Goal: Transaction & Acquisition: Purchase product/service

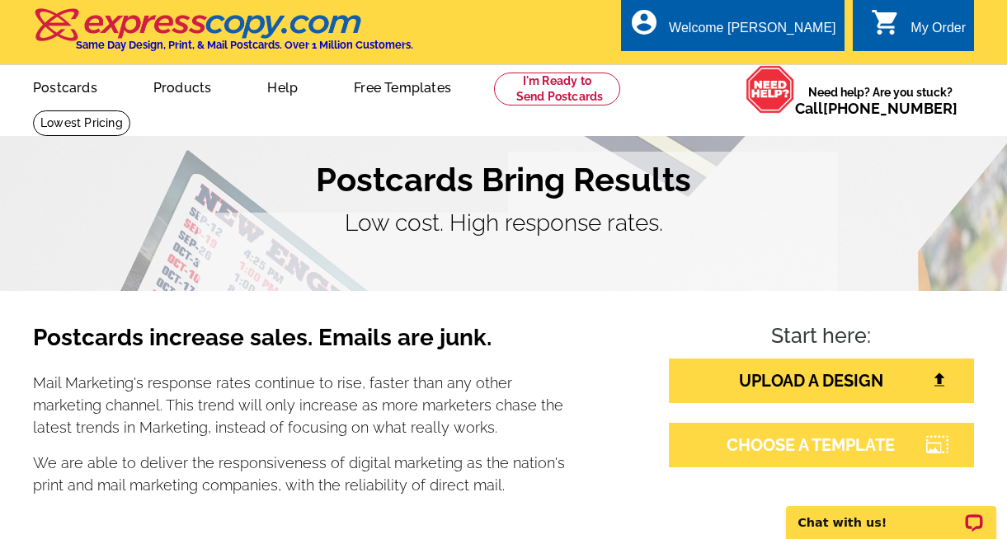
click at [760, 448] on link "CHOOSE A TEMPLATE" at bounding box center [821, 445] width 305 height 45
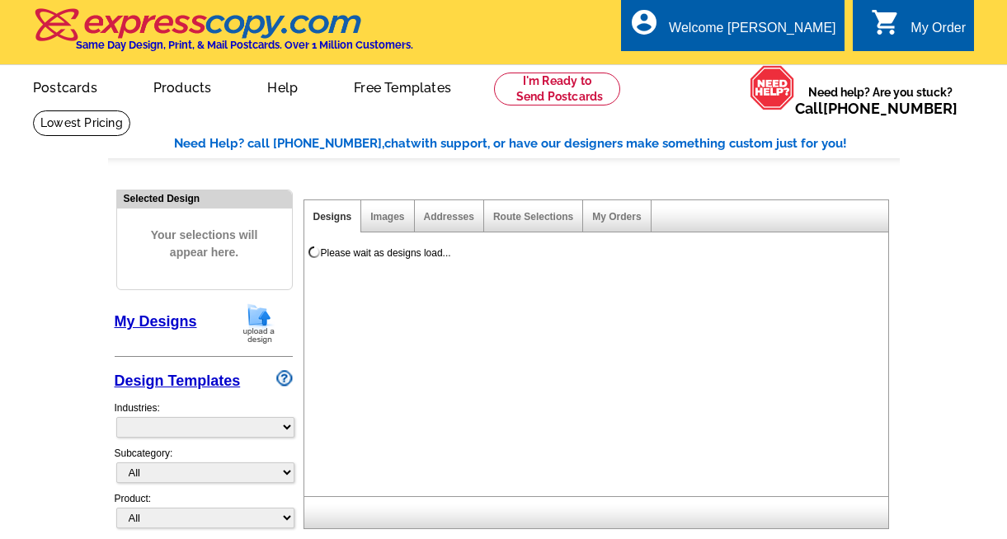
select select "785"
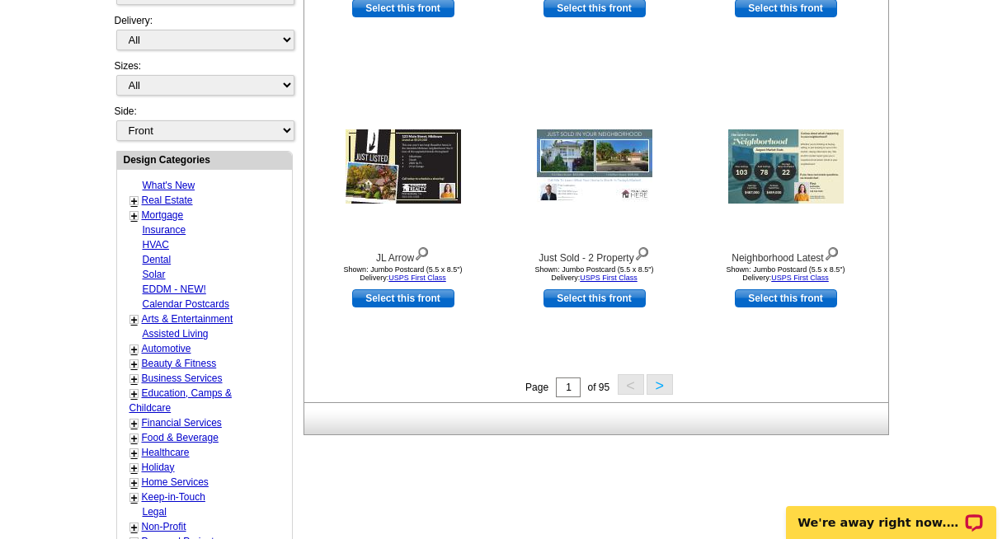
scroll to position [529, 0]
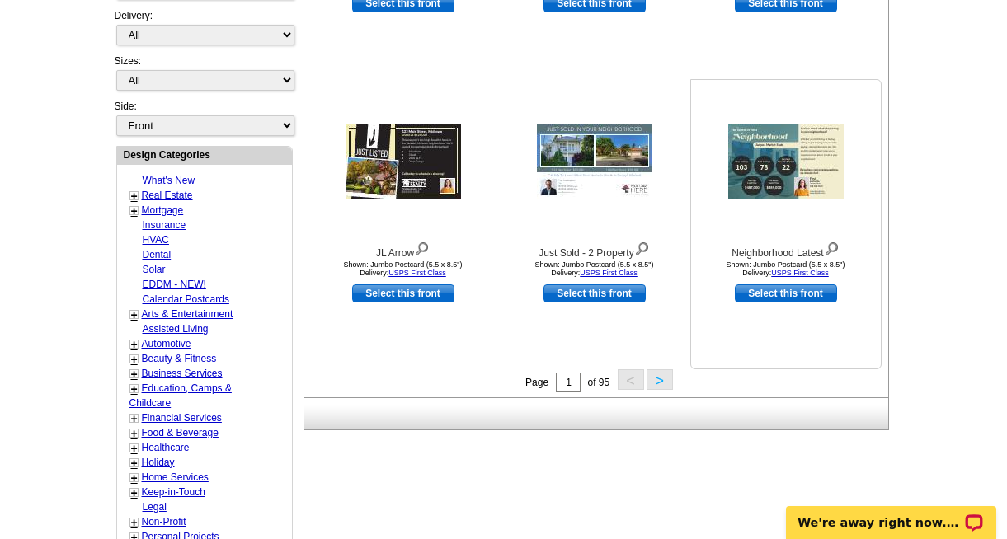
click at [760, 161] on img at bounding box center [785, 161] width 115 height 74
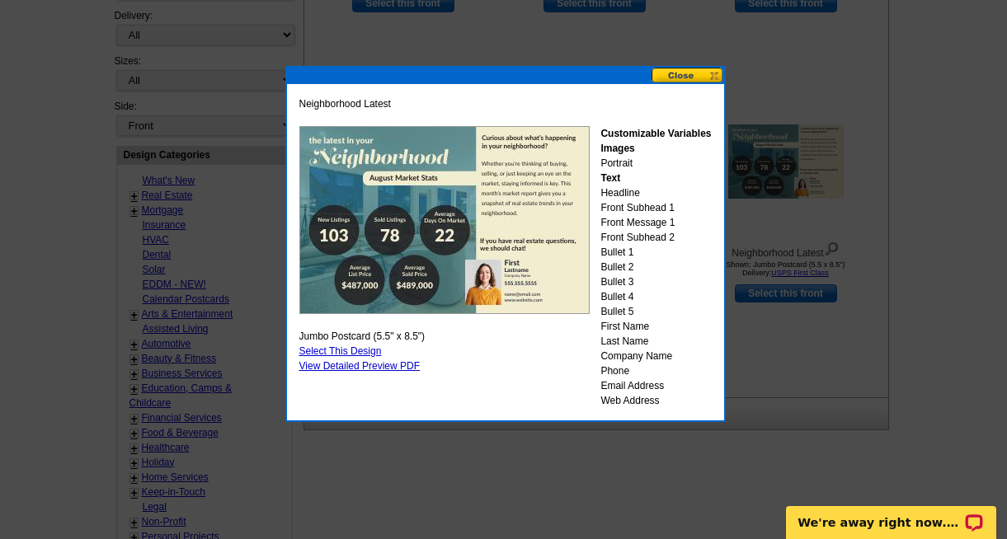
click at [679, 73] on button at bounding box center [687, 76] width 73 height 16
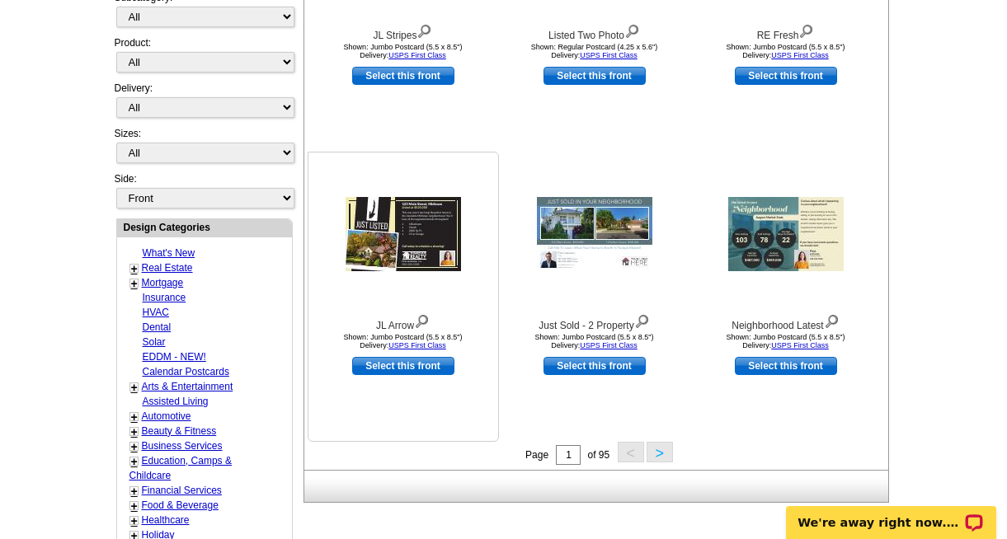
scroll to position [471, 0]
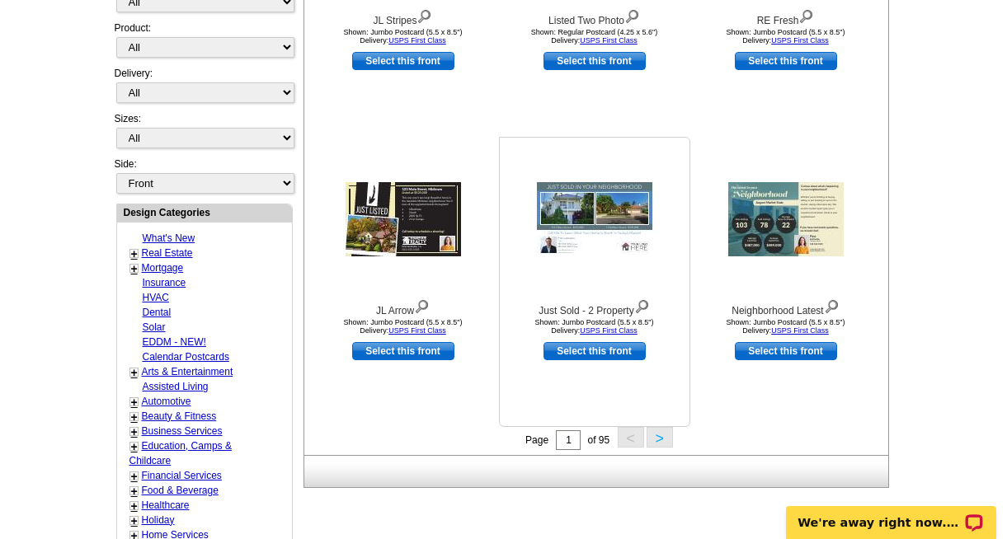
click at [593, 351] on link "Select this front" at bounding box center [594, 351] width 102 height 18
select select "2"
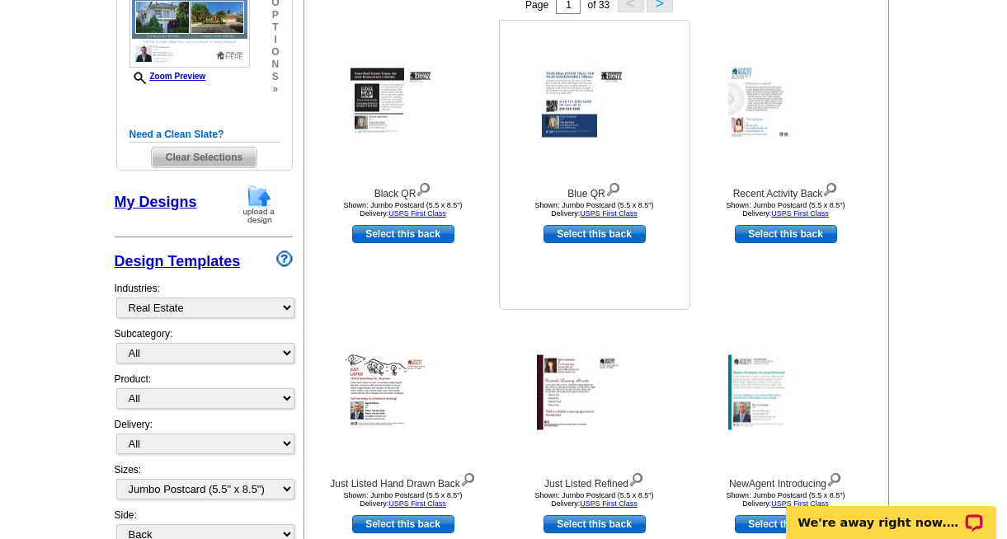
scroll to position [292, 0]
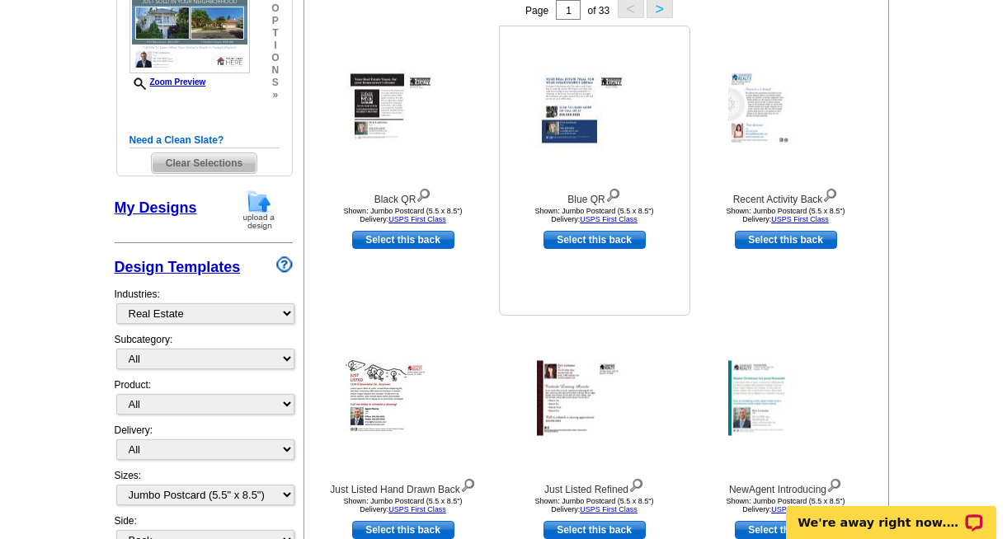
click at [596, 239] on link "Select this back" at bounding box center [594, 240] width 102 height 18
select select "front"
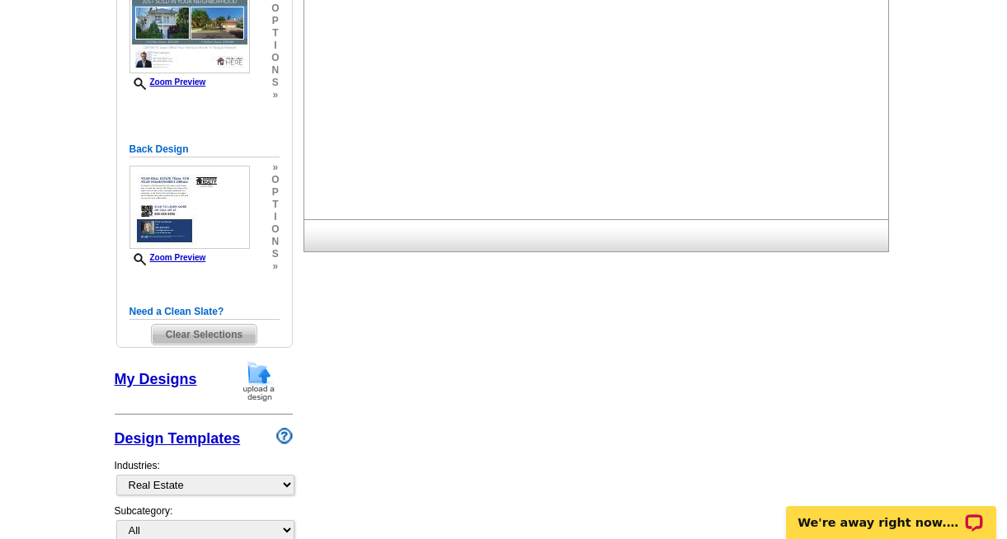
scroll to position [0, 0]
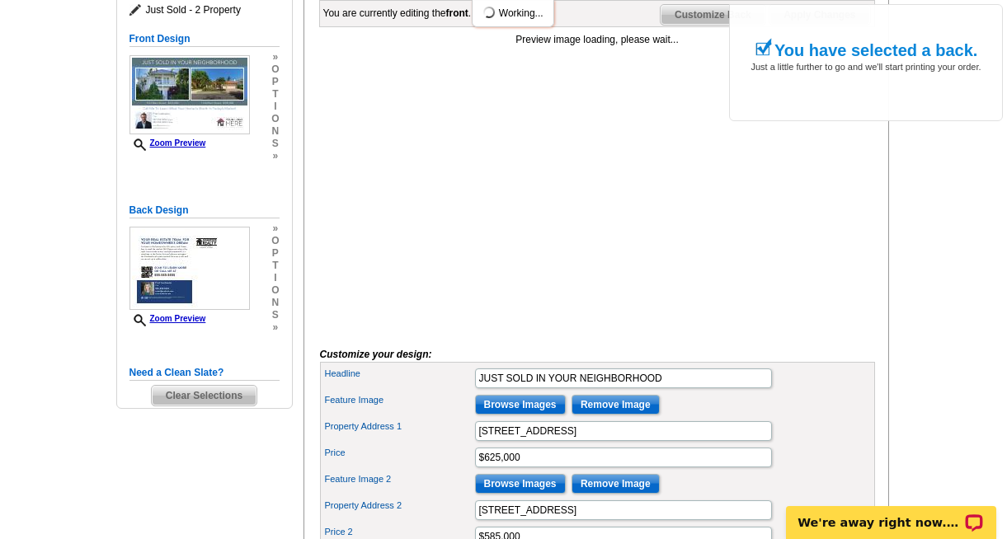
scroll to position [254, 0]
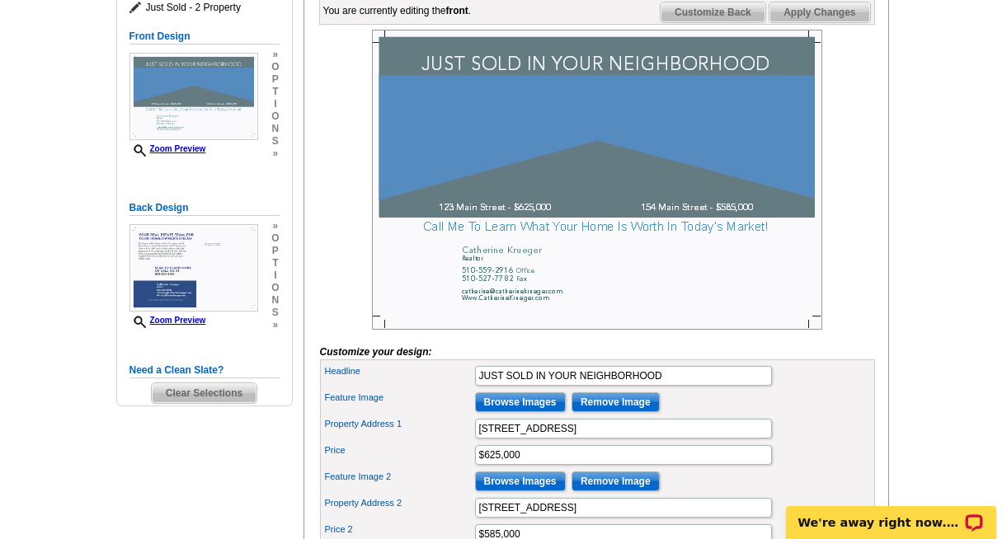
click at [595, 205] on img at bounding box center [597, 180] width 450 height 300
click at [730, 22] on span "Customize Back" at bounding box center [712, 12] width 105 height 20
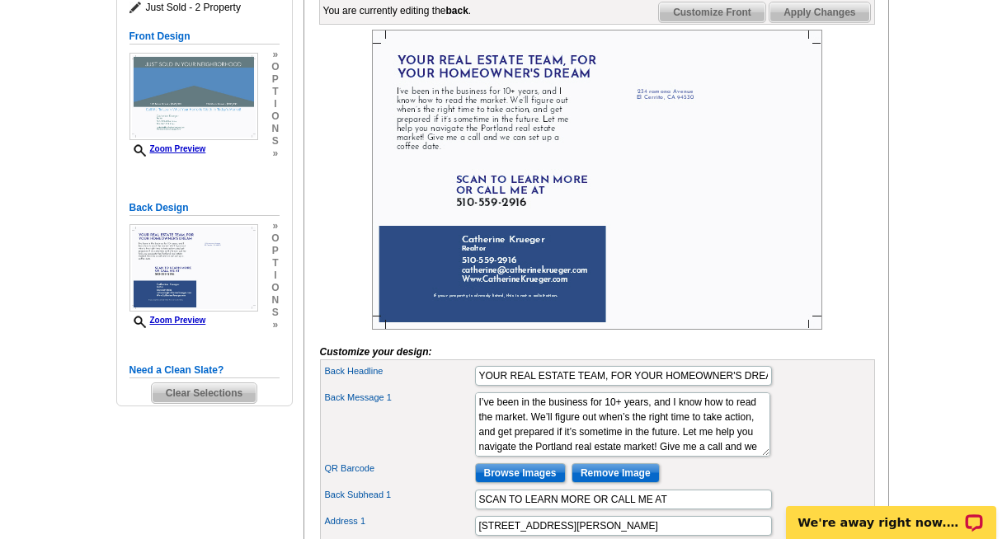
click at [439, 296] on img at bounding box center [597, 180] width 450 height 300
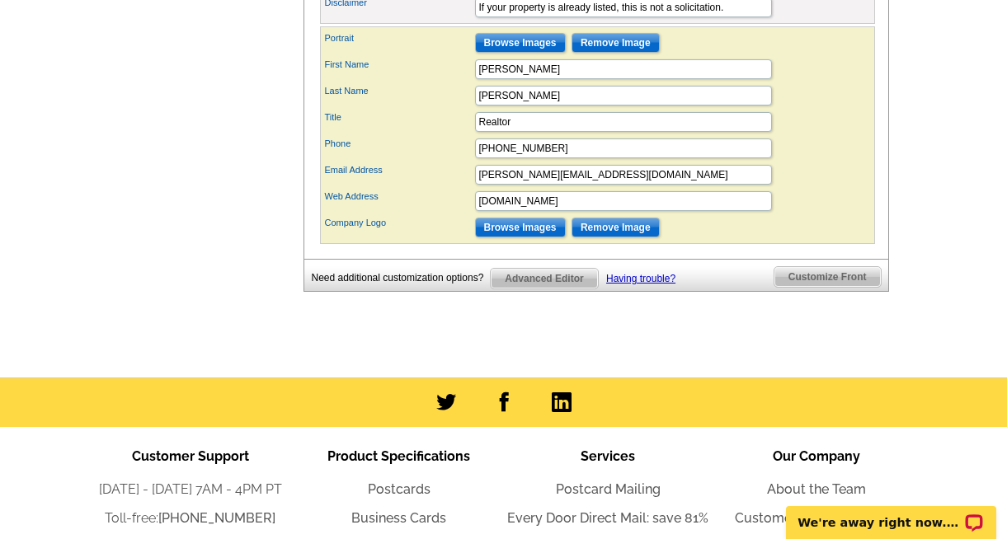
scroll to position [932, 0]
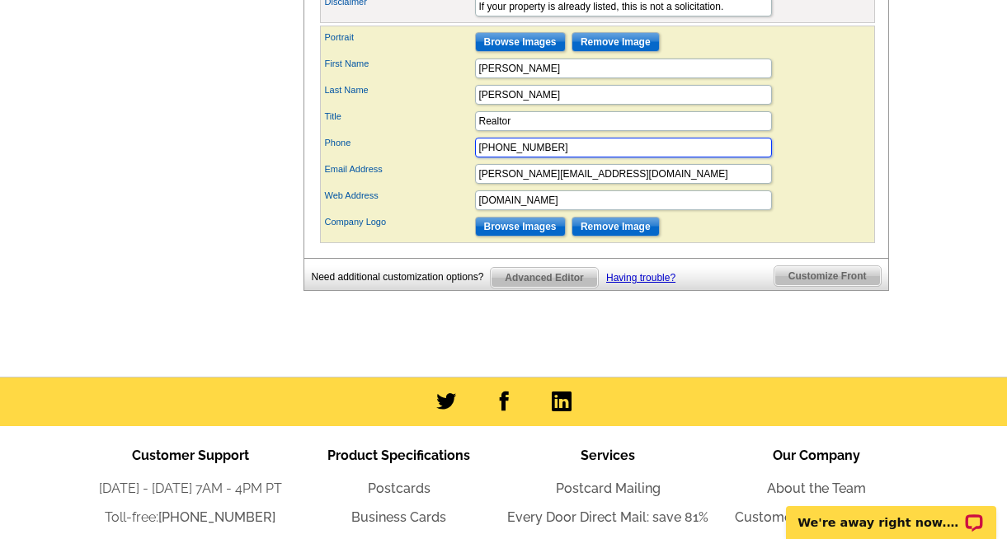
click at [549, 157] on input "[PHONE_NUMBER]" at bounding box center [623, 148] width 297 height 20
click at [517, 157] on input "510-8130970" at bounding box center [623, 148] width 297 height 20
type input "[PHONE_NUMBER]"
click at [458, 203] on label "Web Address" at bounding box center [399, 196] width 148 height 14
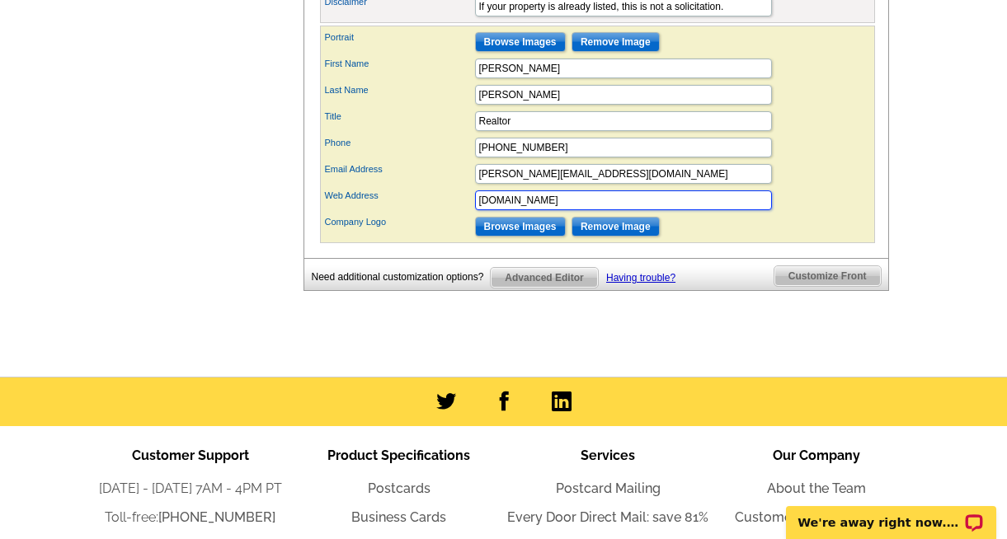
click at [475, 210] on input "[DOMAIN_NAME]" at bounding box center [623, 200] width 297 height 20
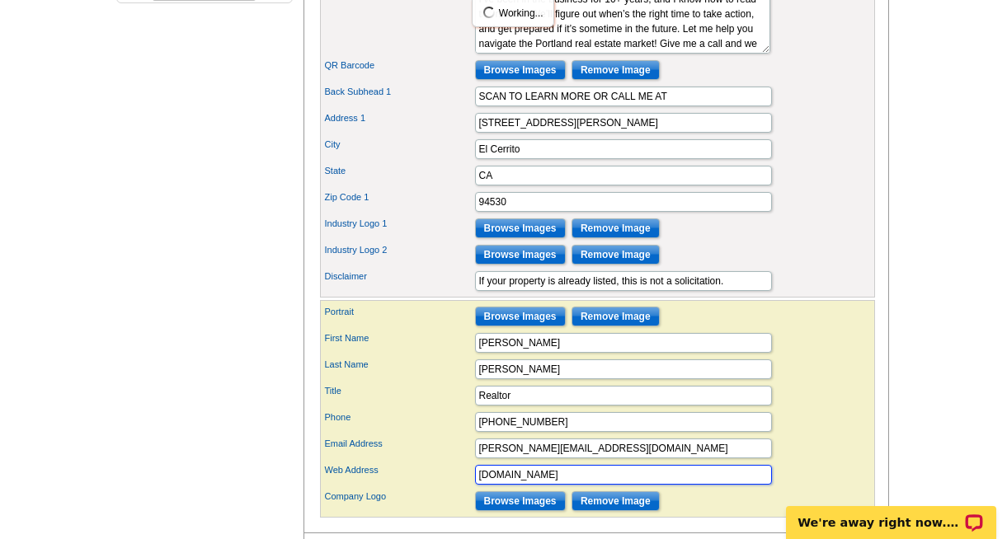
scroll to position [646, 0]
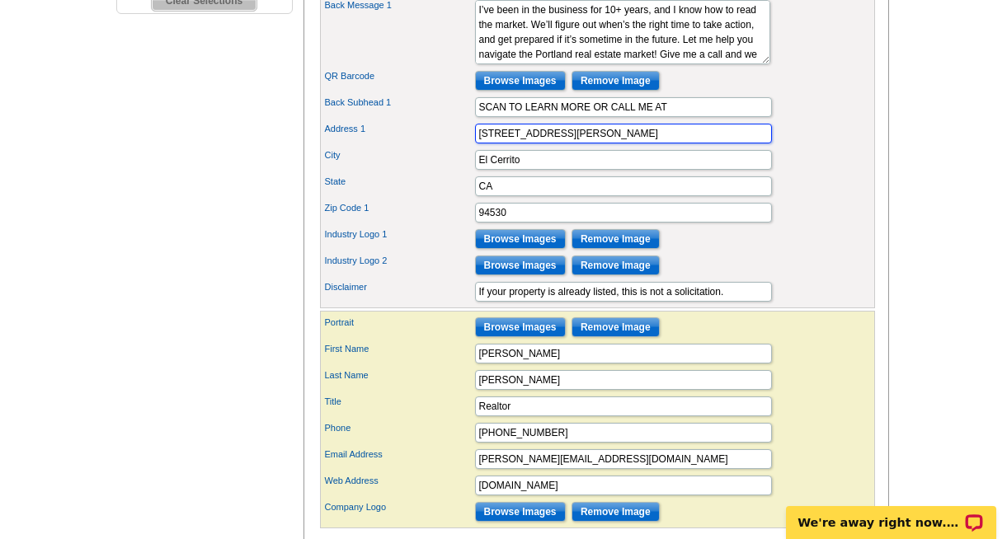
drag, startPoint x: 581, startPoint y: 160, endPoint x: 464, endPoint y: 158, distance: 117.1
click at [464, 147] on div "Address [STREET_ADDRESS][PERSON_NAME]" at bounding box center [597, 133] width 548 height 26
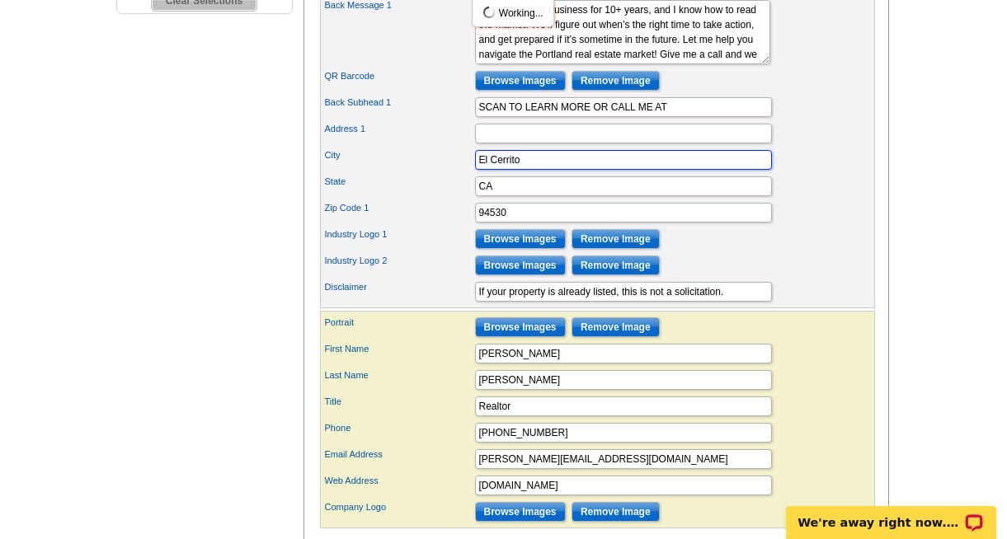
drag, startPoint x: 538, startPoint y: 185, endPoint x: 477, endPoint y: 185, distance: 61.0
click at [477, 170] on input "El Cerrito" at bounding box center [623, 160] width 297 height 20
drag, startPoint x: 508, startPoint y: 209, endPoint x: 449, endPoint y: 209, distance: 58.5
click at [449, 200] on div "State CA" at bounding box center [597, 186] width 548 height 26
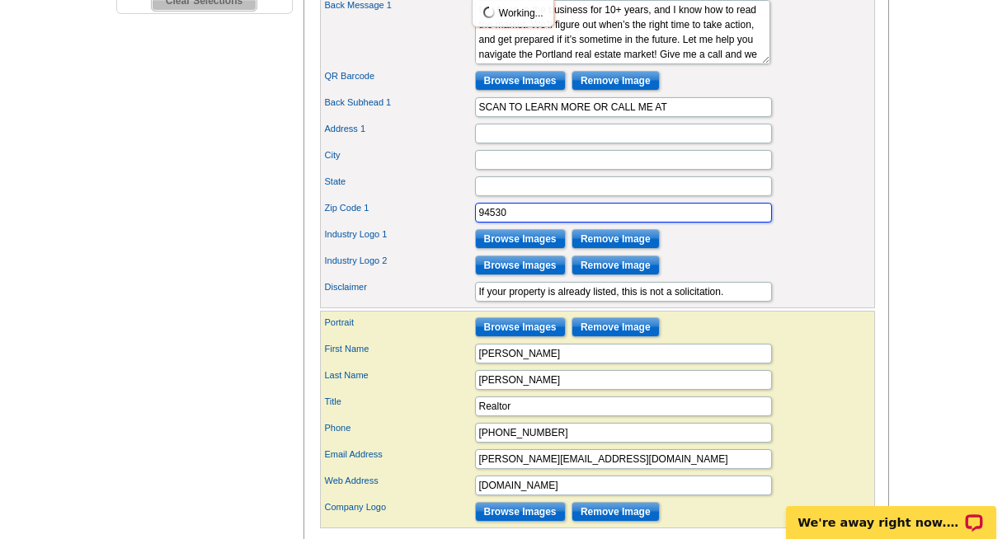
drag, startPoint x: 522, startPoint y: 246, endPoint x: 431, endPoint y: 234, distance: 91.4
click at [431, 226] on div "Zip Code 1 94530" at bounding box center [597, 213] width 548 height 26
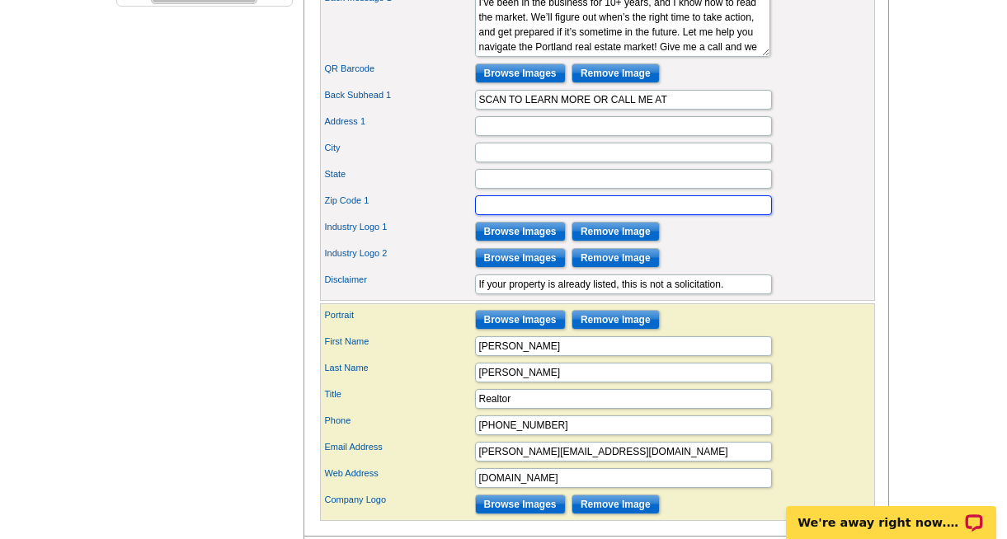
scroll to position [664, 0]
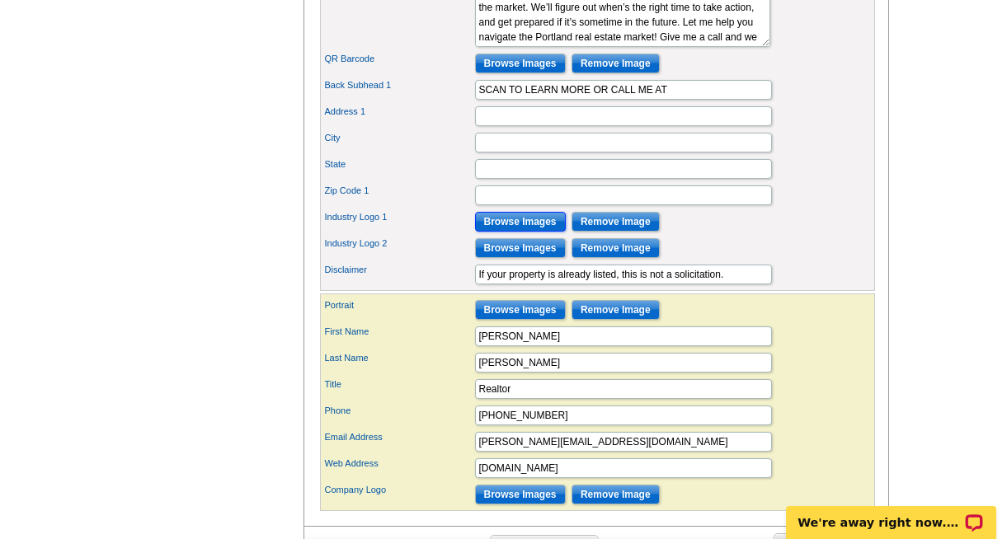
click at [524, 232] on input "Browse Images" at bounding box center [520, 222] width 91 height 20
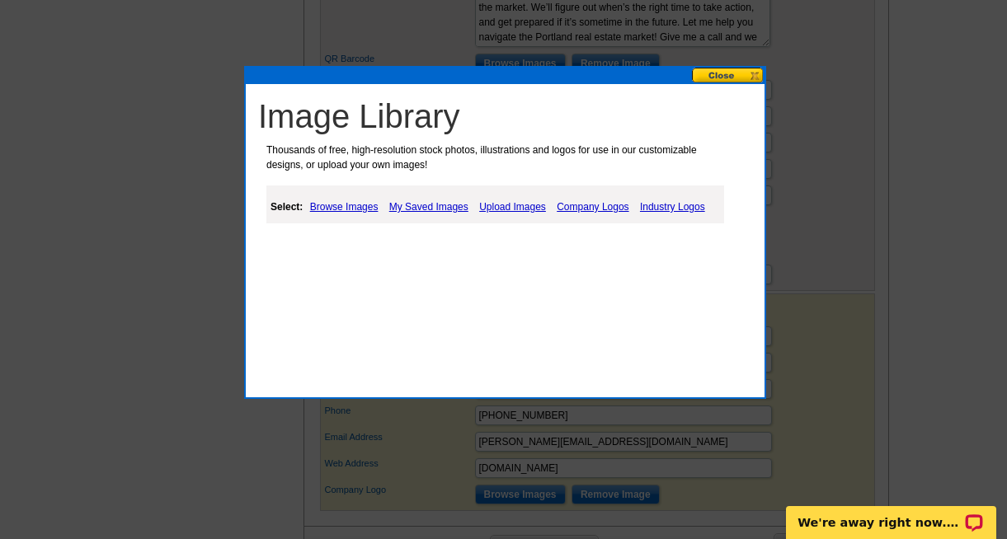
click at [421, 204] on link "My Saved Images" at bounding box center [428, 207] width 87 height 20
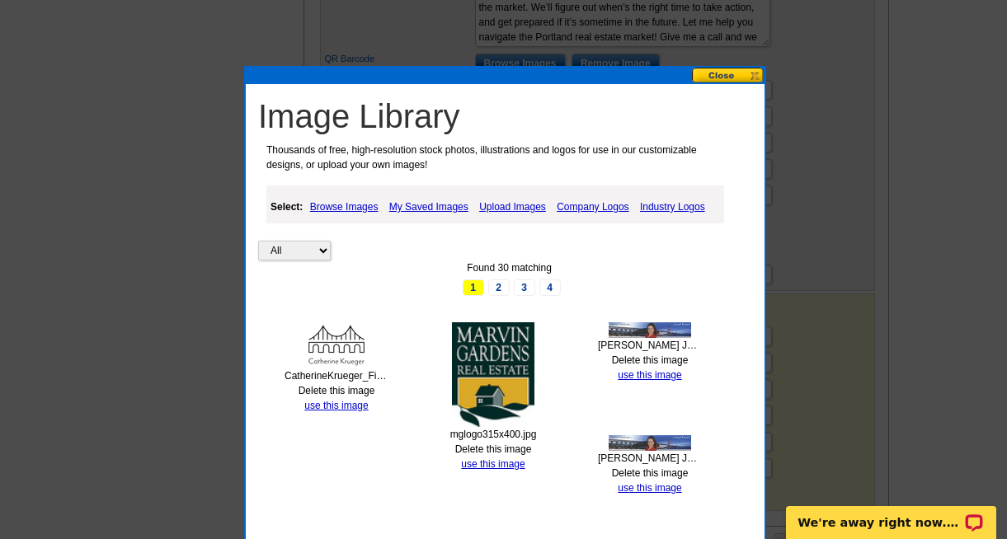
click at [335, 341] on img at bounding box center [336, 345] width 82 height 46
click at [333, 405] on link "use this image" at bounding box center [335, 406] width 63 height 12
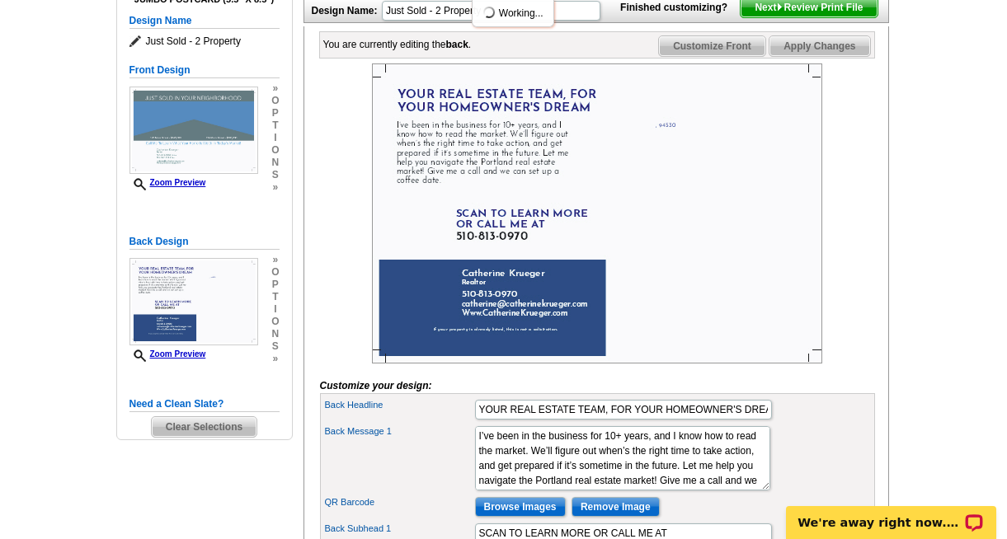
scroll to position [228, 0]
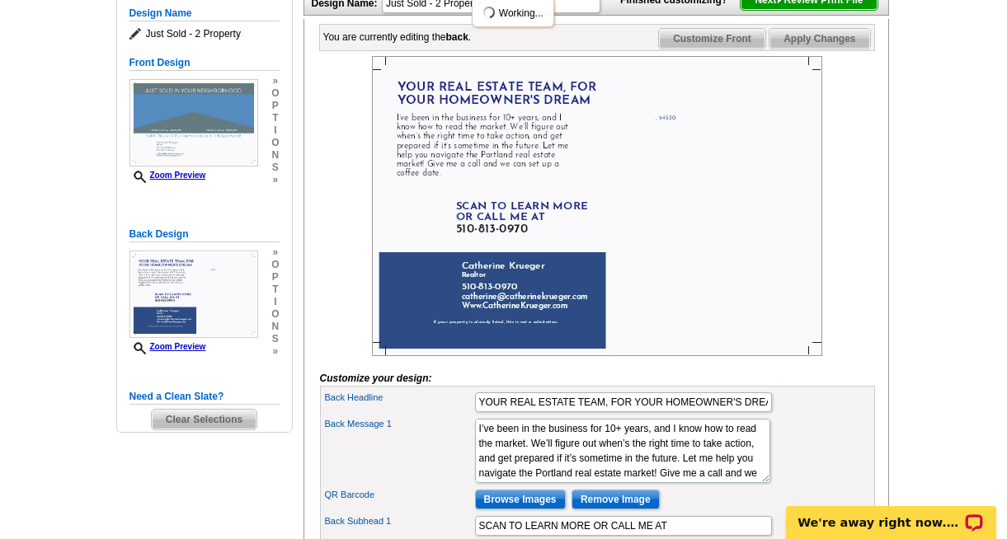
click at [669, 145] on img at bounding box center [597, 206] width 450 height 300
click at [667, 143] on img at bounding box center [597, 206] width 450 height 300
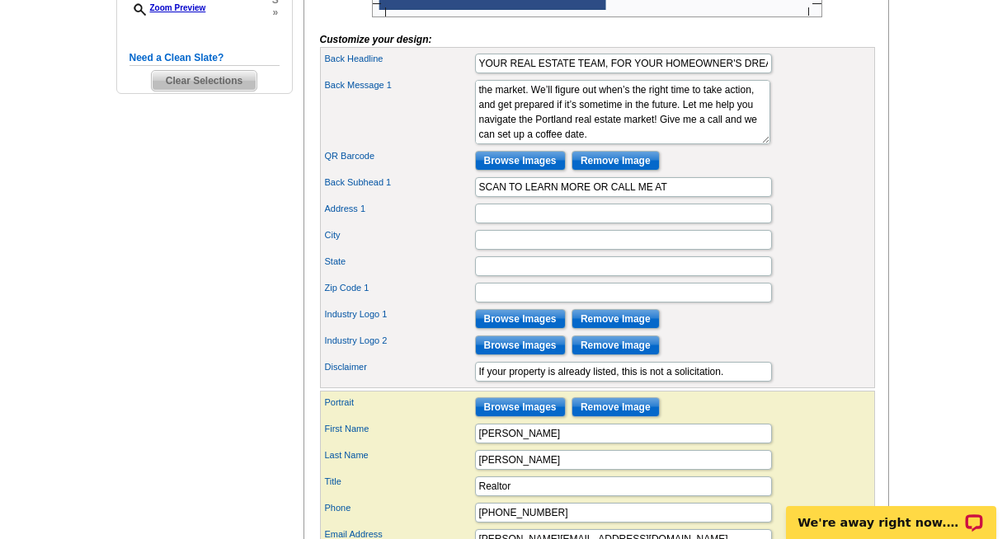
scroll to position [569, 0]
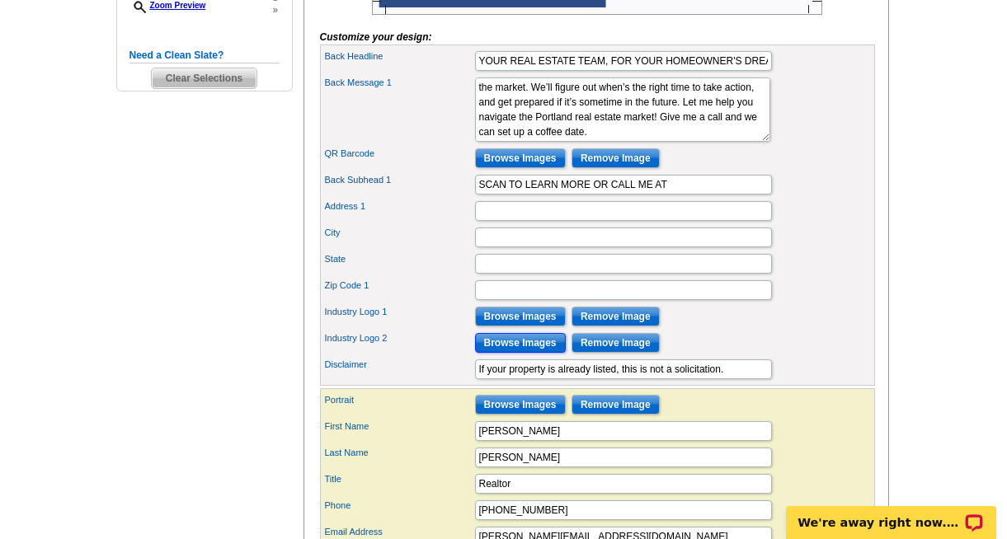
click at [526, 353] on input "Browse Images" at bounding box center [520, 343] width 91 height 20
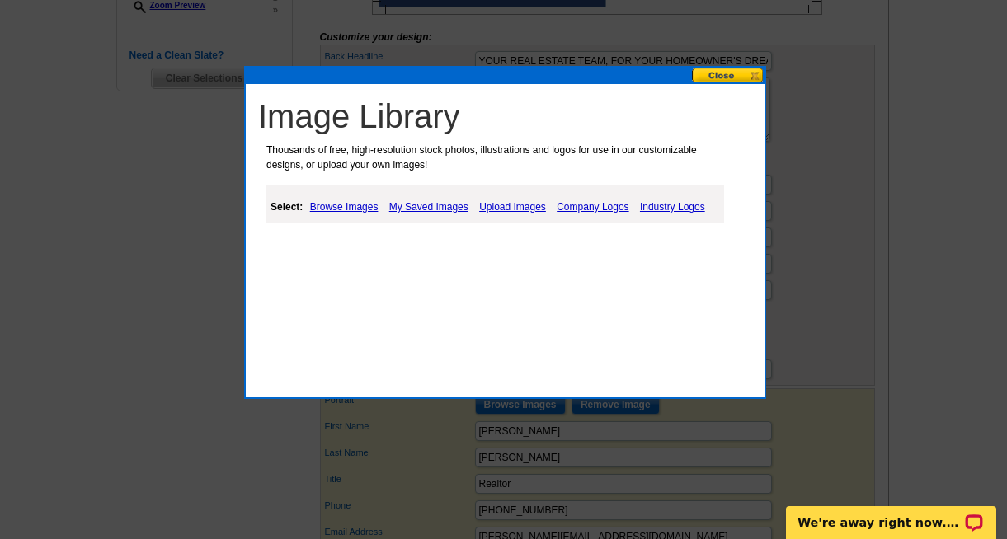
click at [522, 204] on link "Upload Images" at bounding box center [512, 207] width 75 height 20
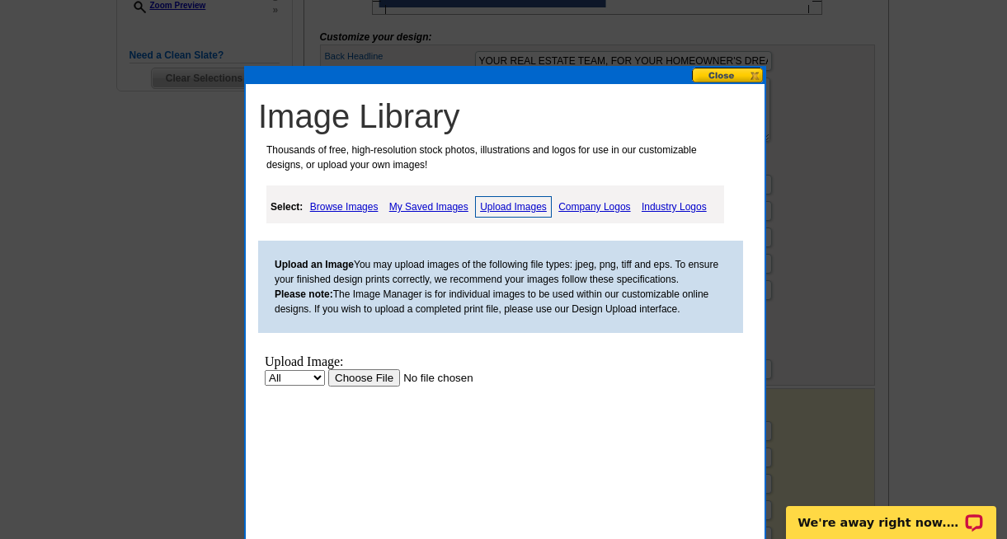
scroll to position [0, 0]
click at [580, 201] on link "Company Logos" at bounding box center [594, 207] width 80 height 20
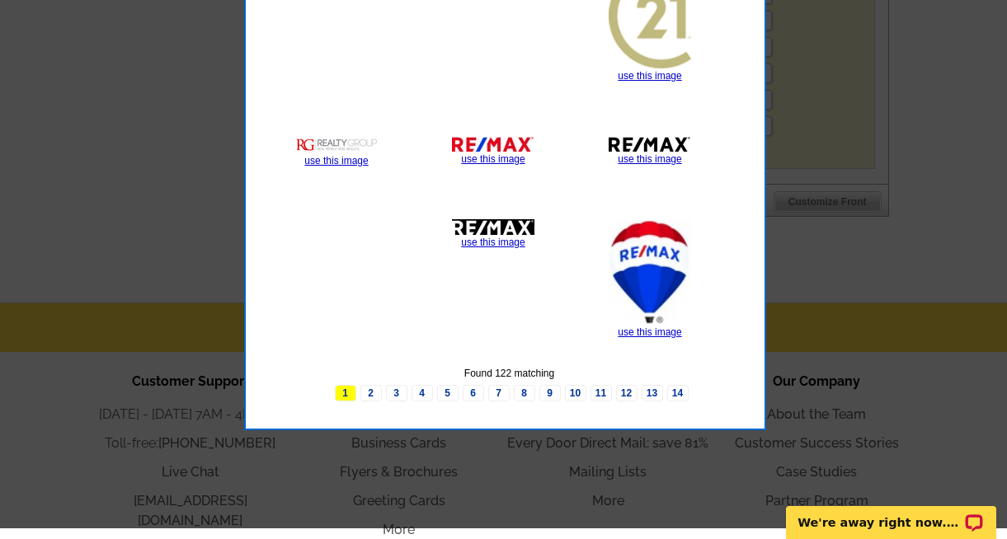
scroll to position [1026, 0]
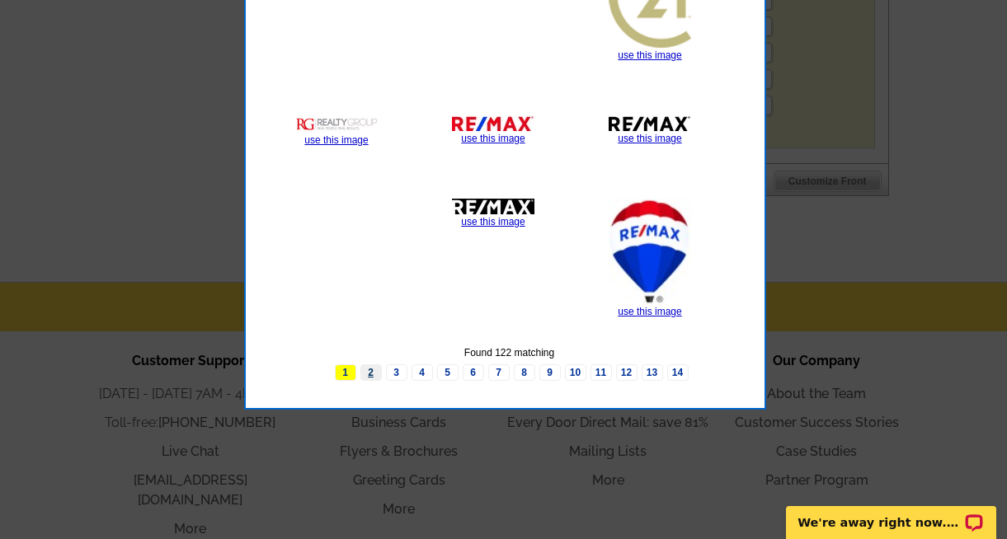
click at [369, 374] on link "2" at bounding box center [370, 372] width 21 height 16
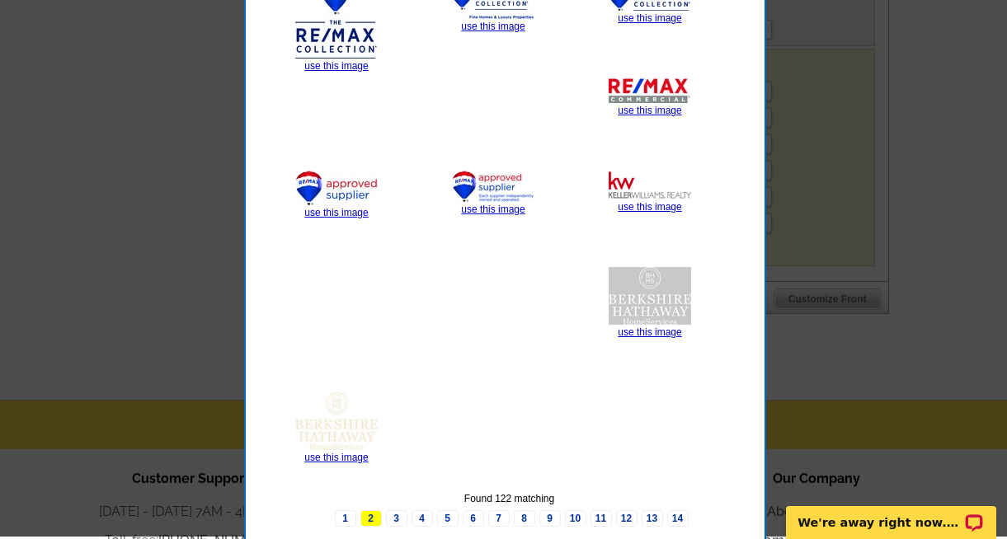
scroll to position [906, 0]
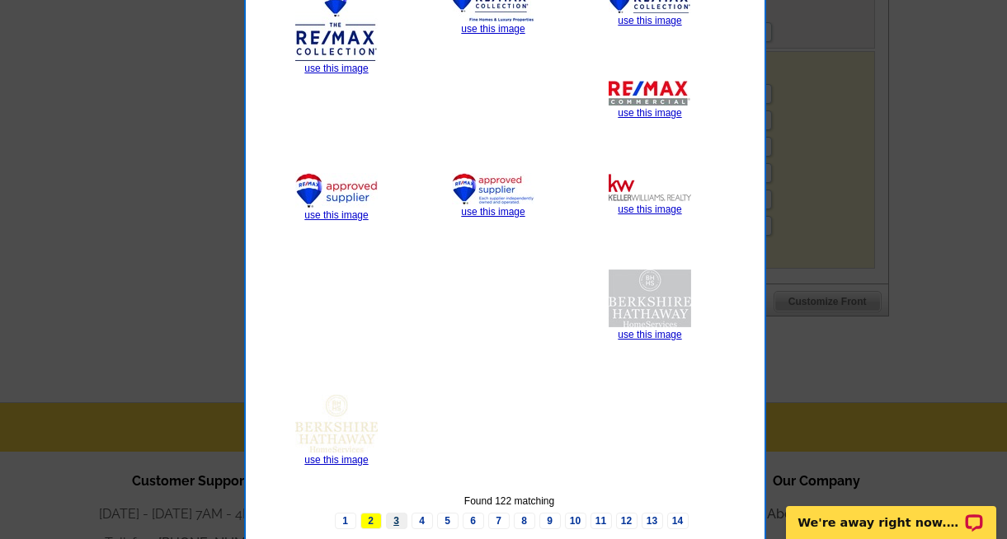
click at [399, 519] on link "3" at bounding box center [396, 521] width 21 height 16
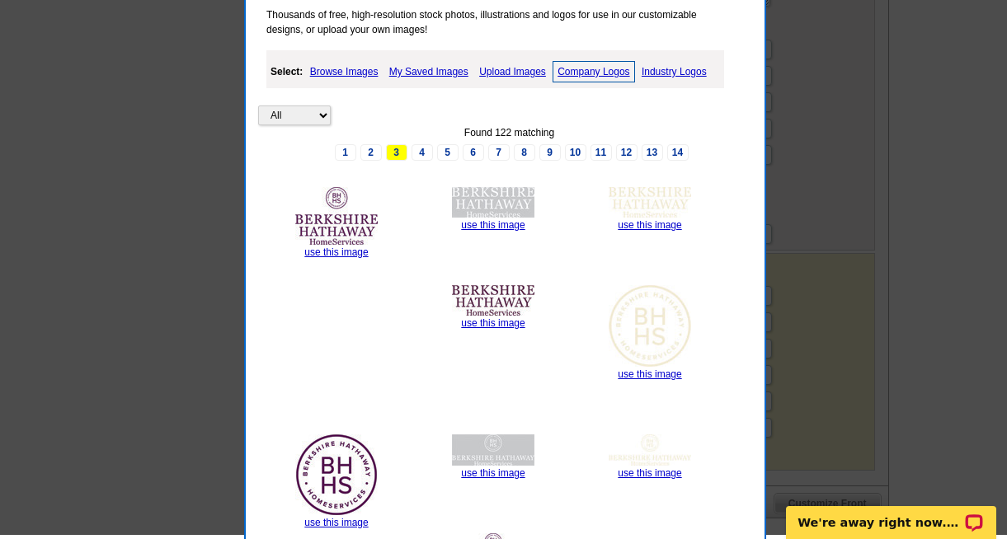
scroll to position [700, 0]
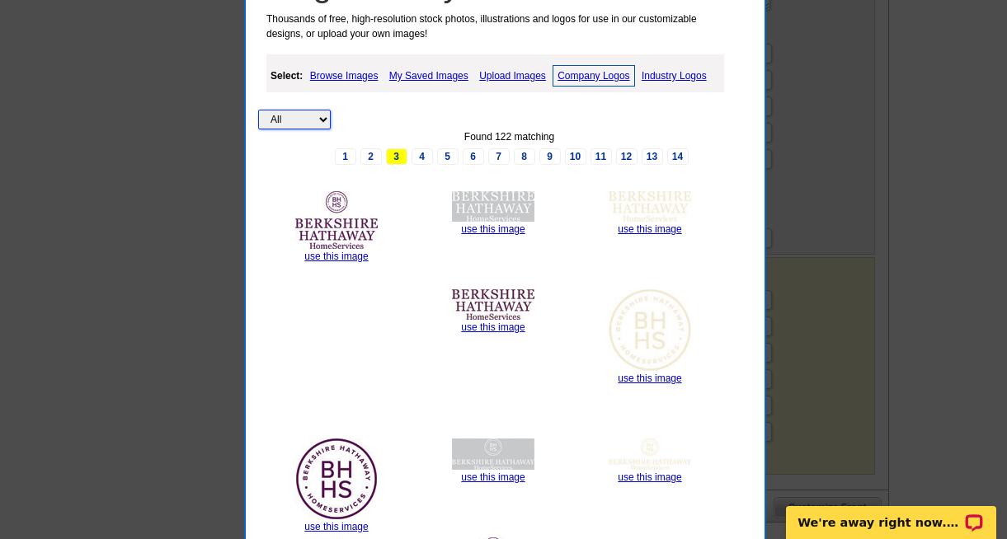
click at [322, 116] on select "All Property" at bounding box center [294, 120] width 73 height 20
click at [258, 110] on select "All Property" at bounding box center [294, 120] width 73 height 20
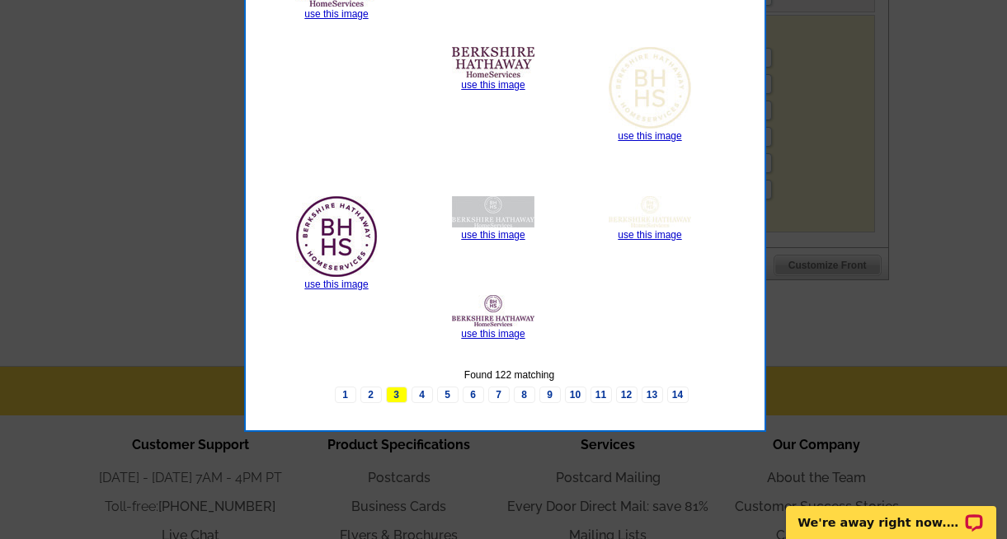
scroll to position [943, 0]
click at [424, 396] on link "4" at bounding box center [421, 394] width 21 height 16
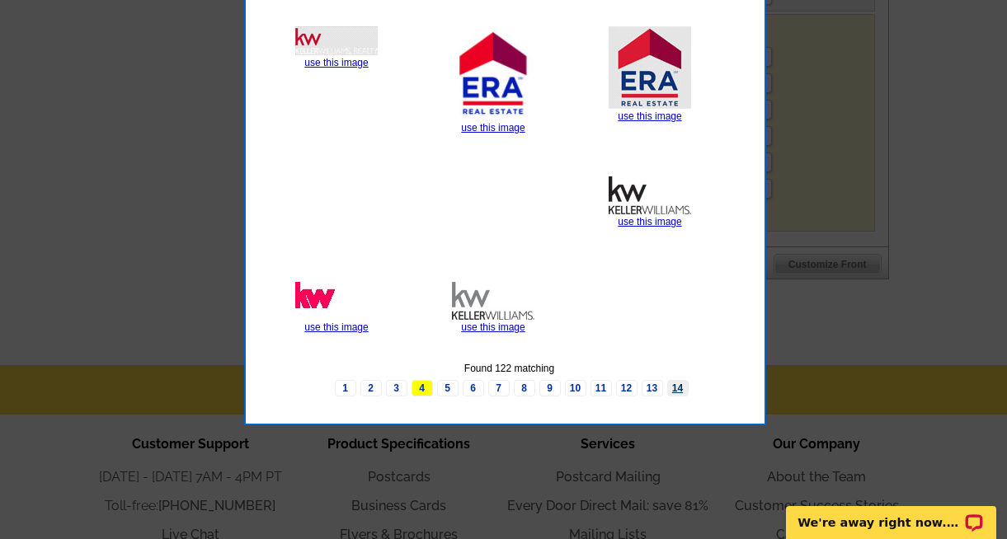
click at [683, 388] on link "14" at bounding box center [677, 388] width 21 height 16
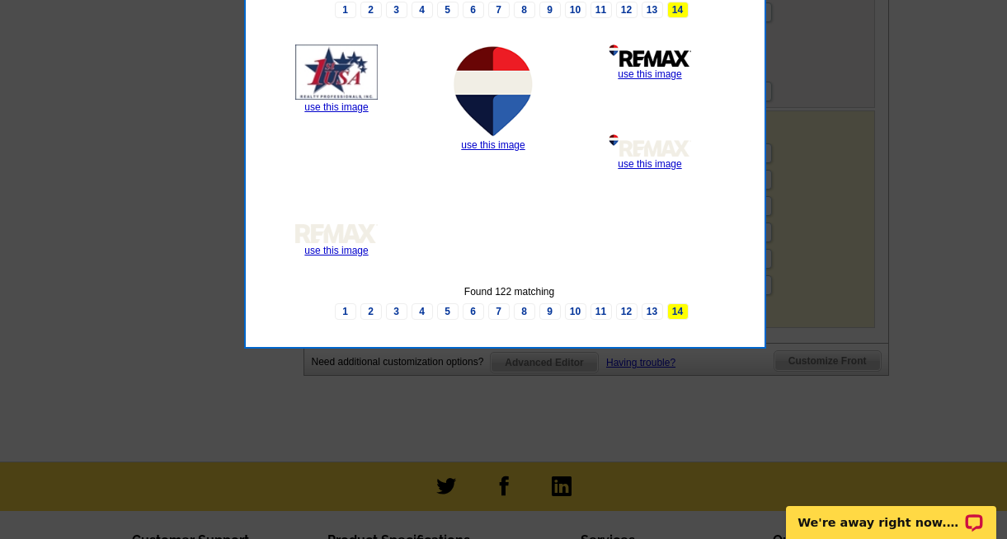
scroll to position [869, 0]
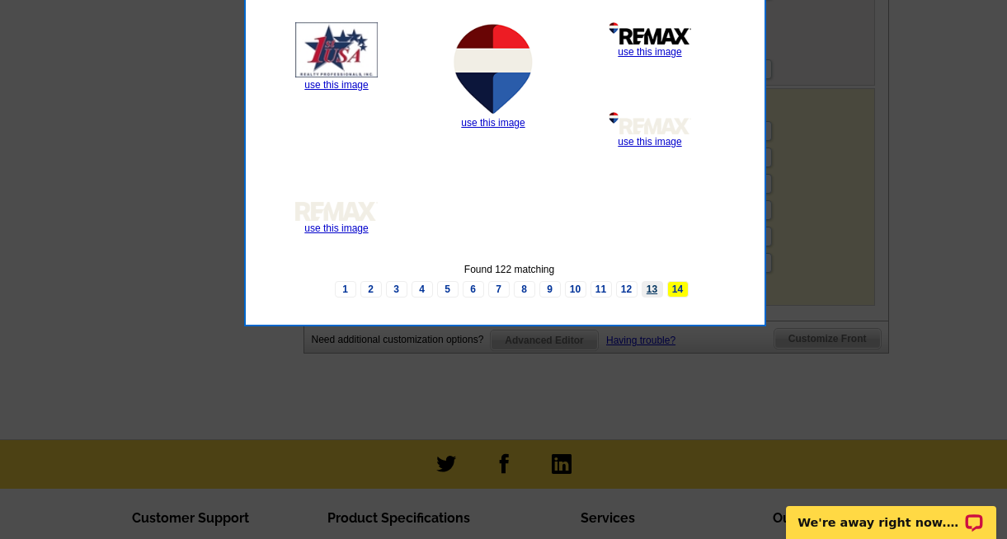
click at [655, 284] on link "13" at bounding box center [651, 289] width 21 height 16
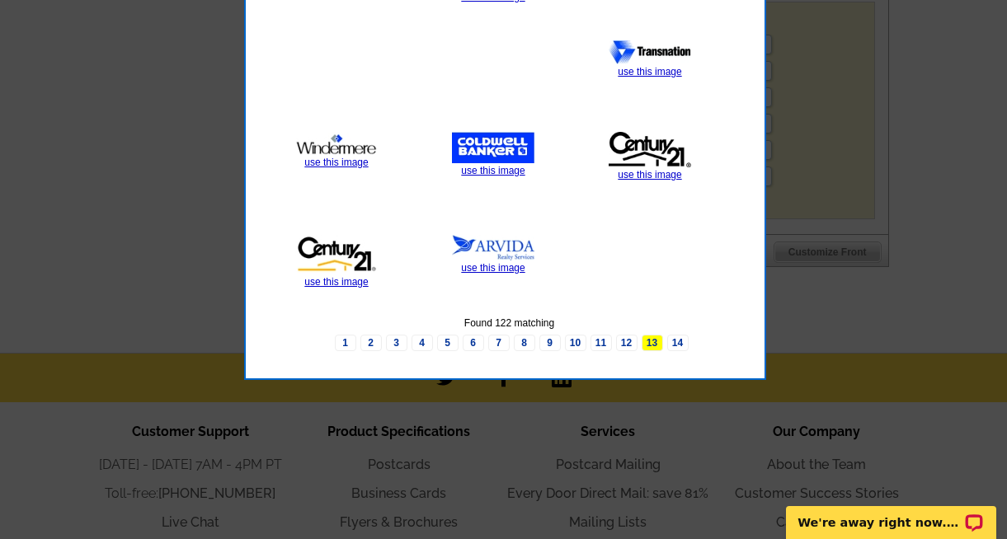
scroll to position [964, 0]
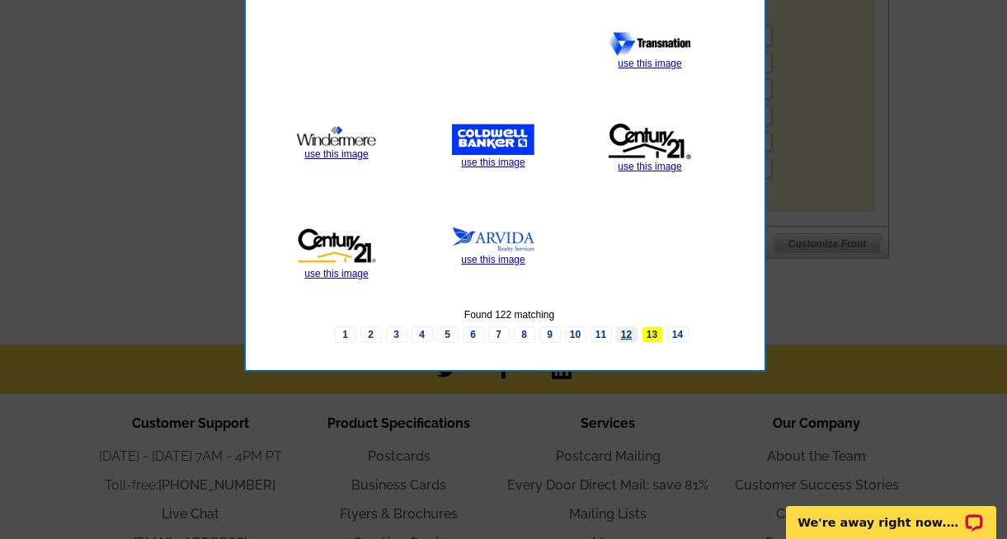
click at [626, 333] on link "12" at bounding box center [626, 334] width 21 height 16
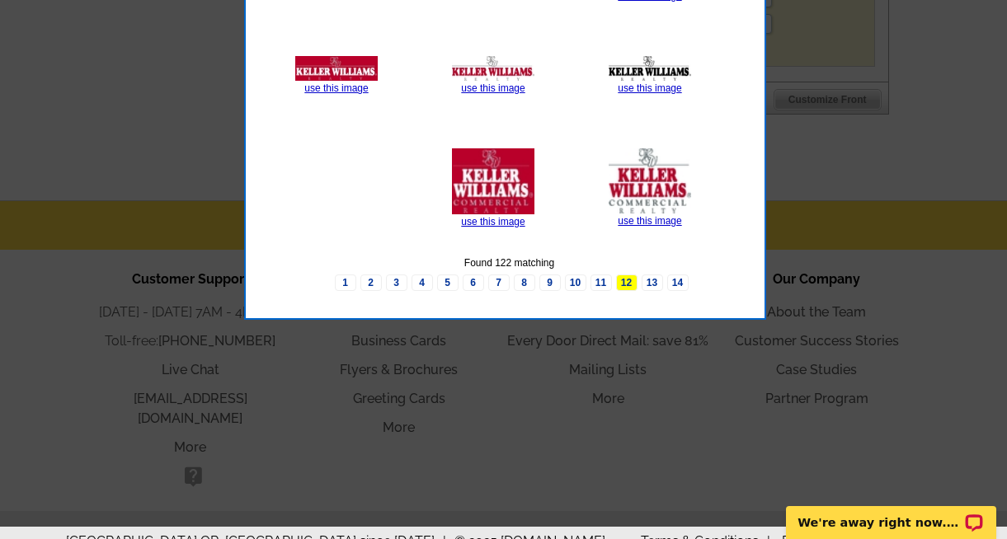
scroll to position [1111, 0]
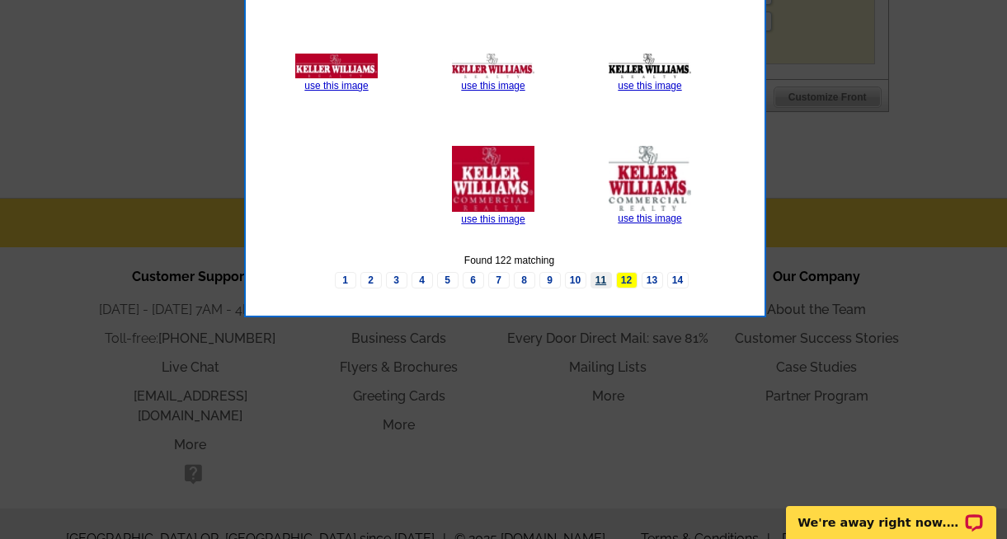
click at [603, 281] on link "11" at bounding box center [600, 280] width 21 height 16
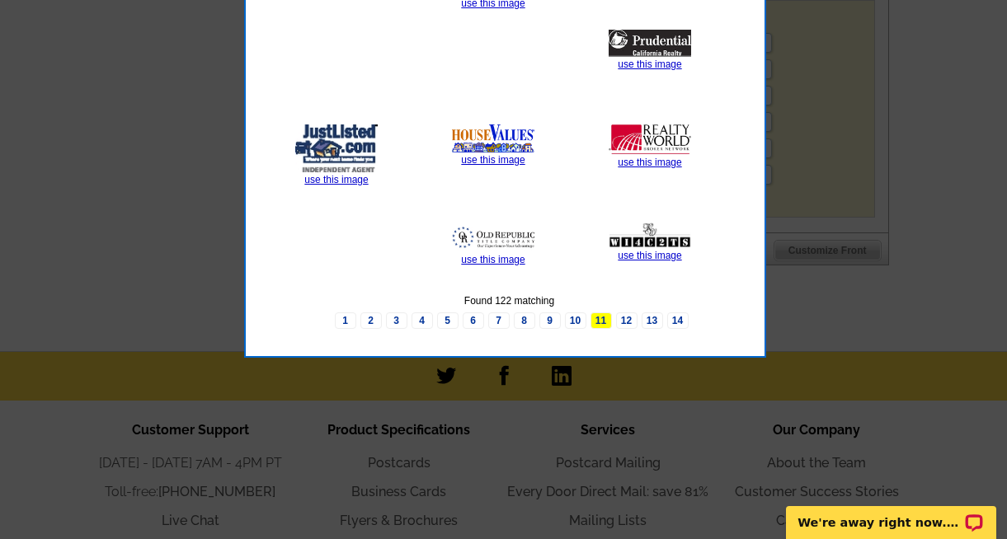
scroll to position [958, 0]
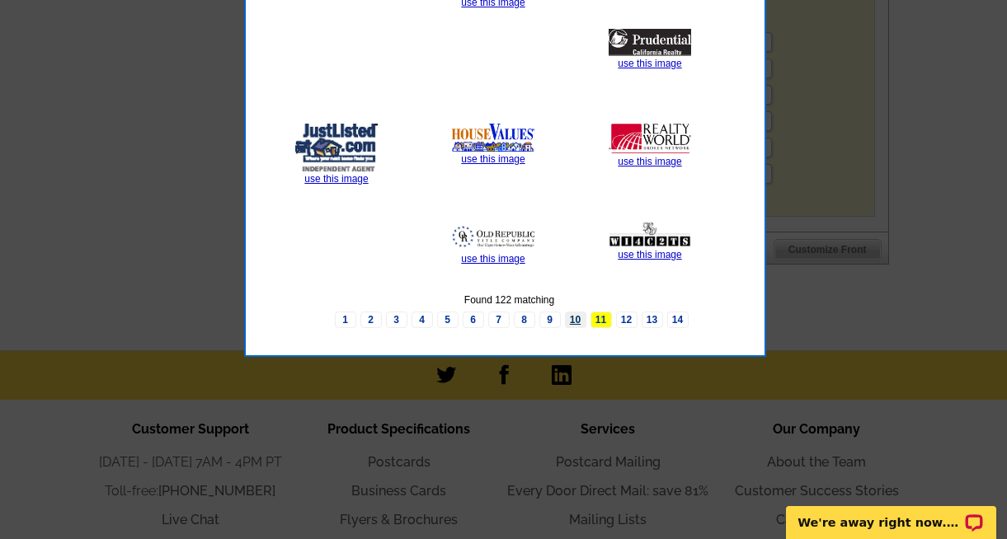
click at [576, 319] on link "10" at bounding box center [575, 320] width 21 height 16
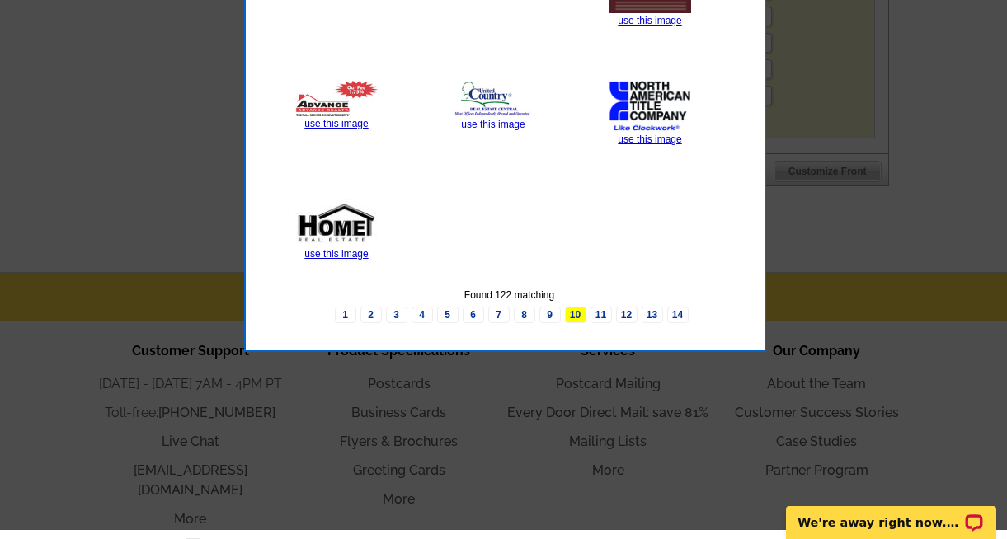
scroll to position [1039, 0]
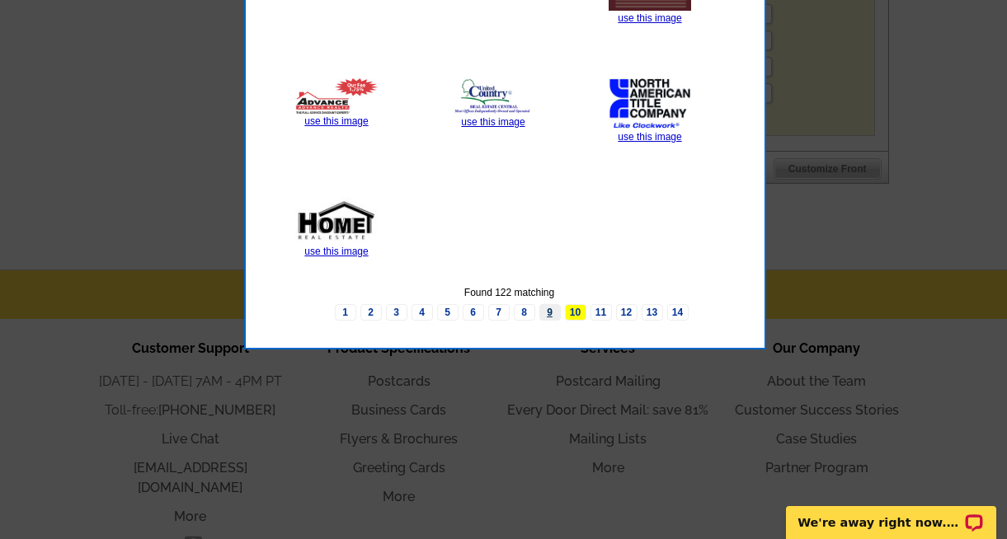
click at [552, 309] on link "9" at bounding box center [549, 312] width 21 height 16
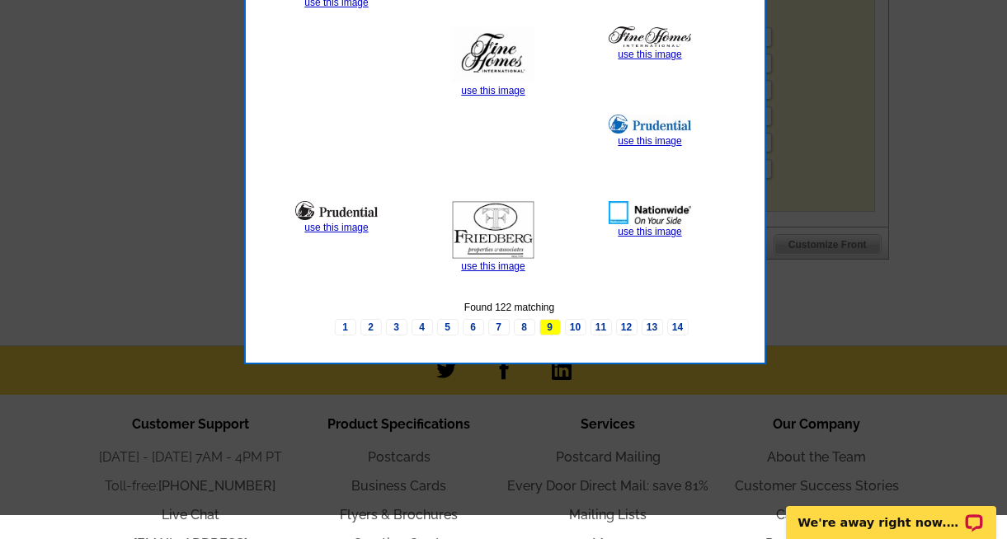
scroll to position [976, 0]
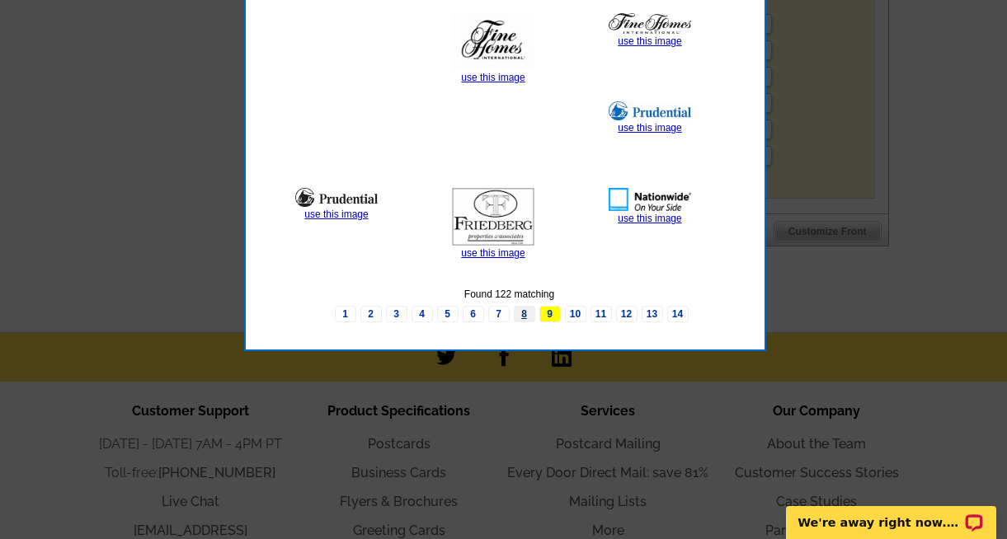
click at [526, 310] on link "8" at bounding box center [524, 314] width 21 height 16
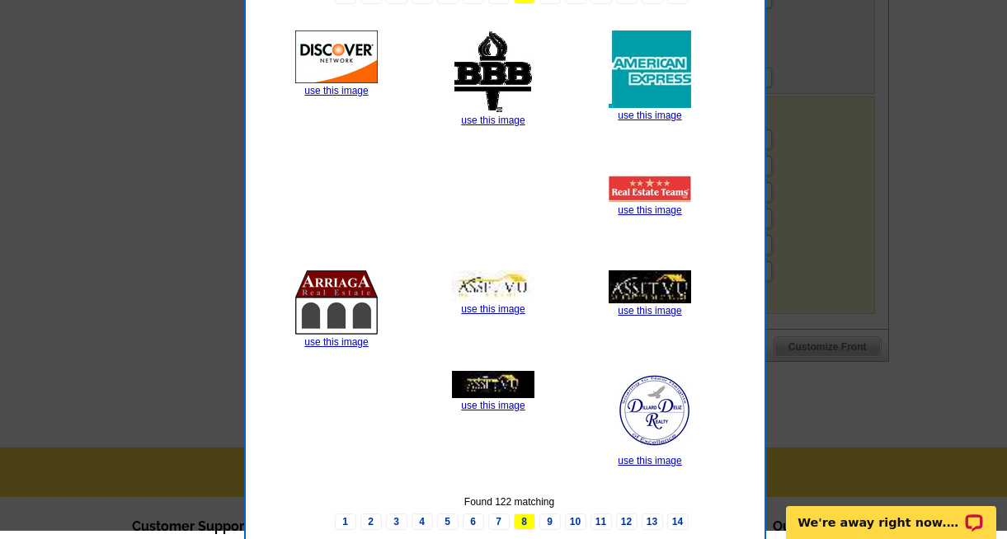
scroll to position [852, 0]
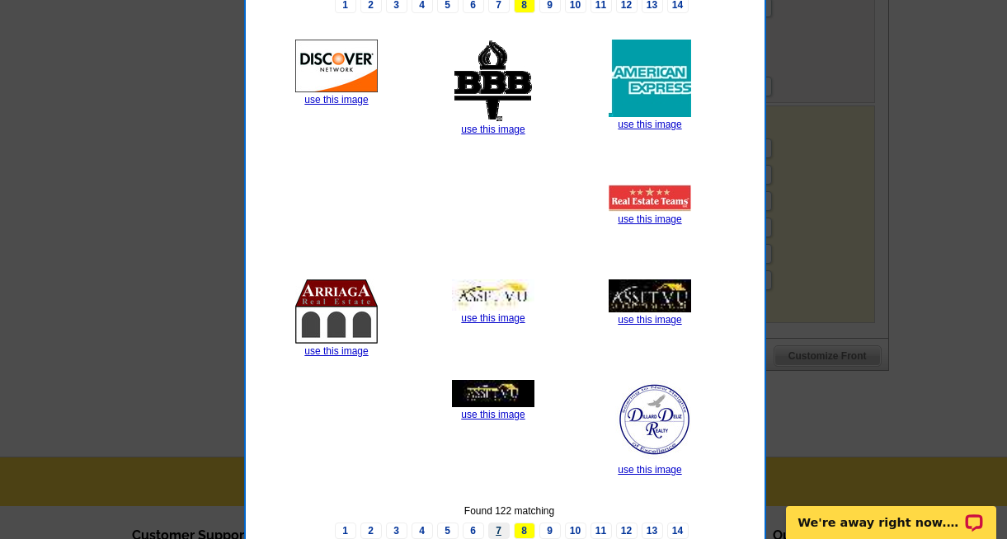
click at [500, 530] on link "7" at bounding box center [498, 531] width 21 height 16
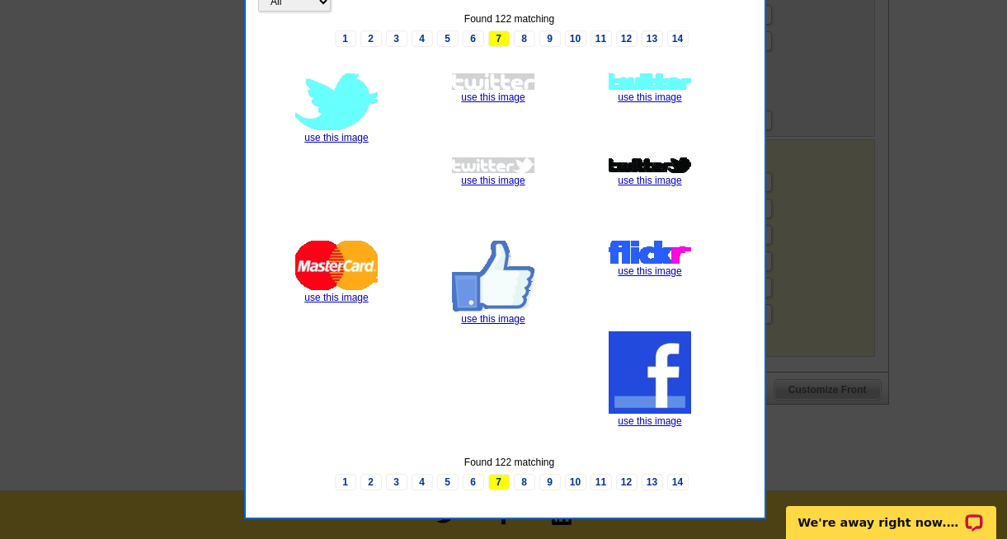
scroll to position [821, 0]
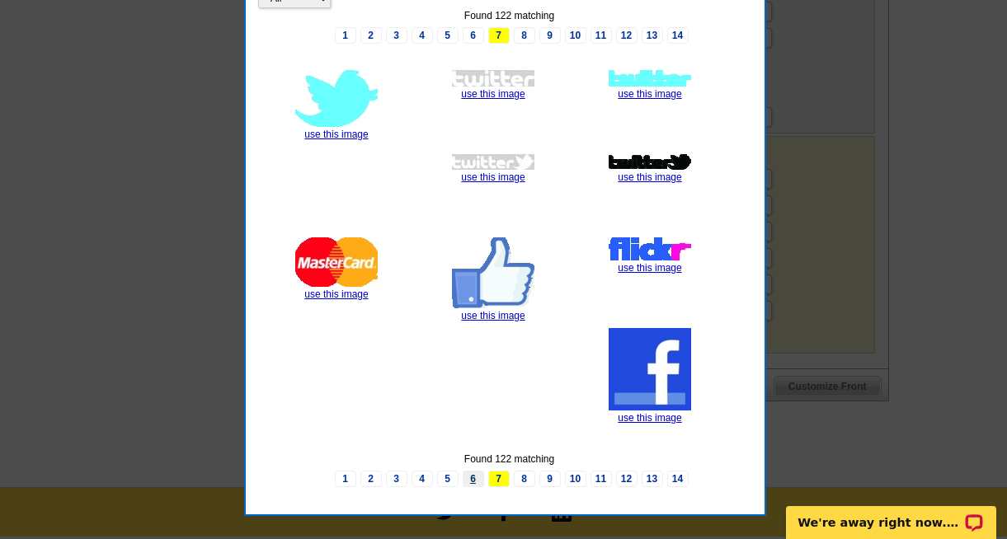
click at [472, 474] on link "6" at bounding box center [473, 479] width 21 height 16
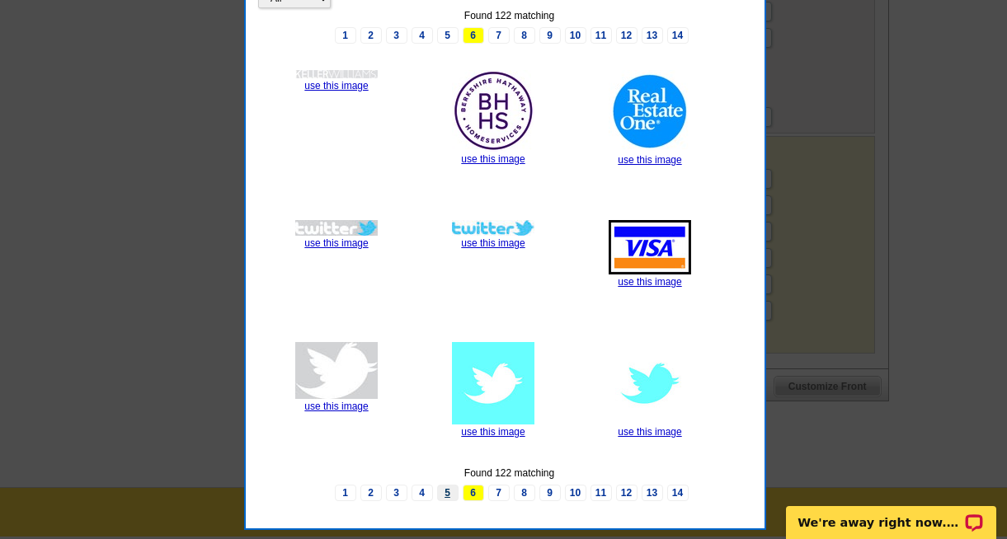
click at [448, 491] on link "5" at bounding box center [447, 493] width 21 height 16
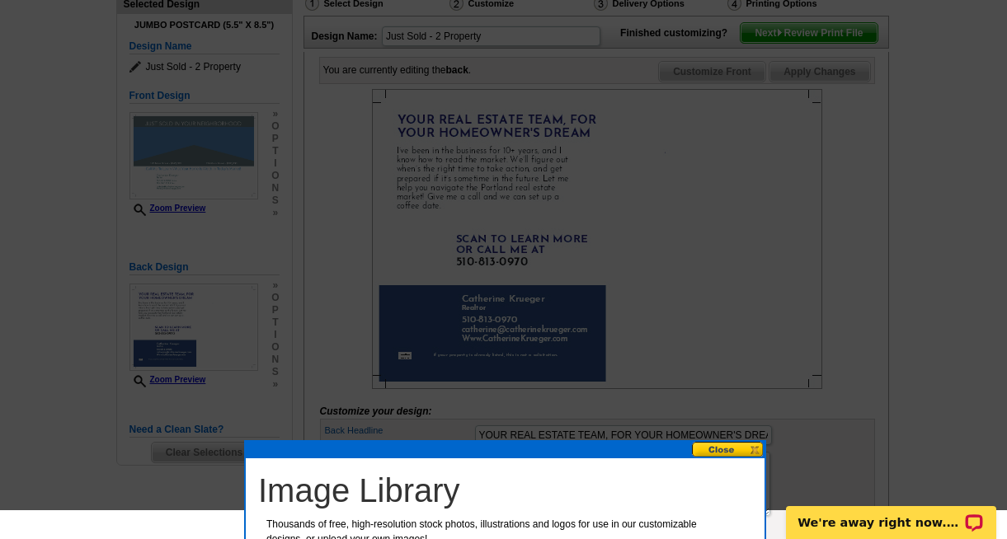
scroll to position [202, 0]
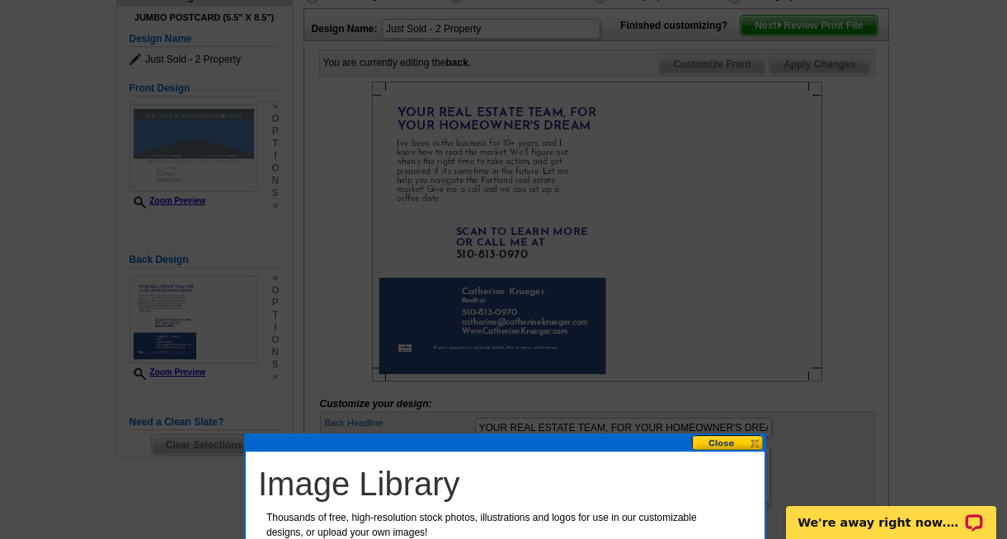
click at [721, 439] on button at bounding box center [728, 443] width 73 height 16
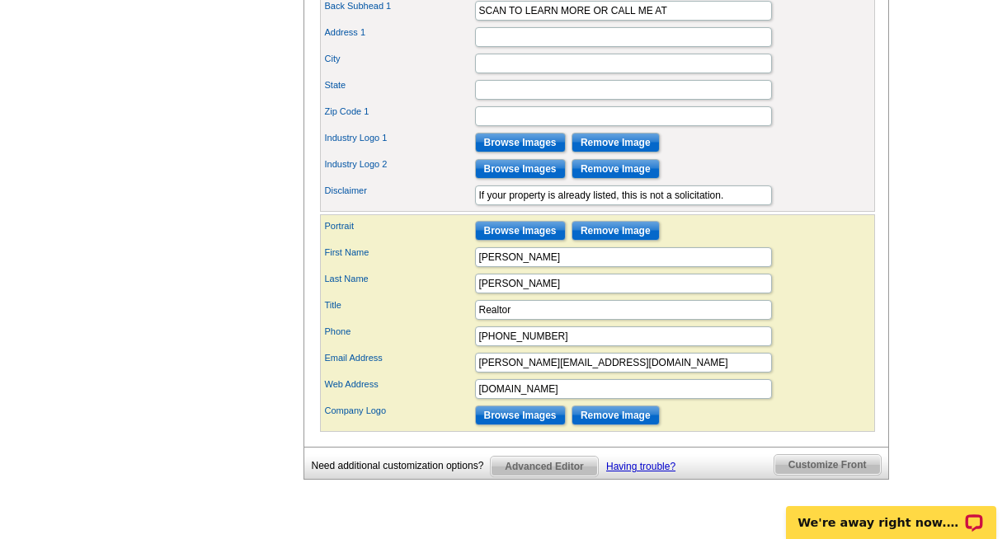
scroll to position [728, 0]
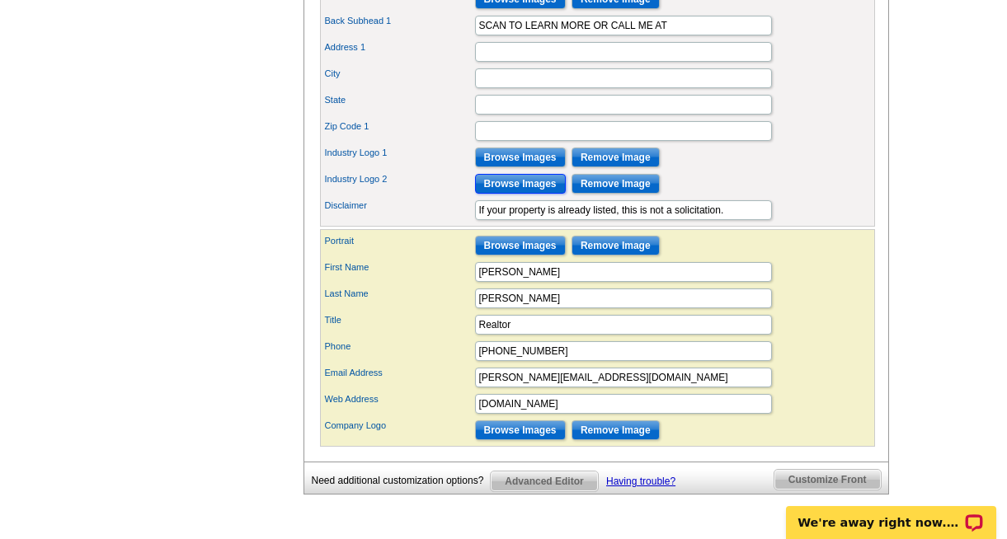
click at [528, 194] on input "Browse Images" at bounding box center [520, 184] width 91 height 20
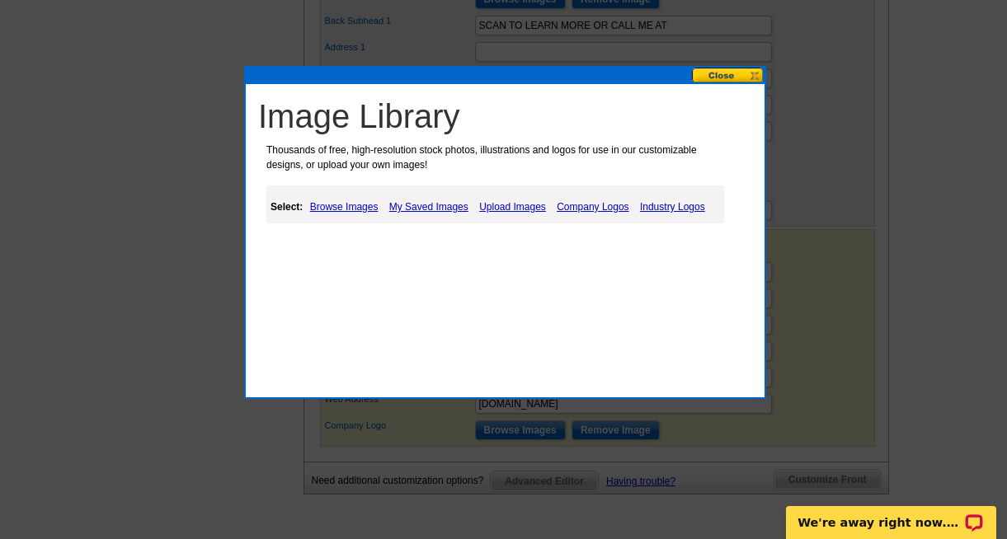
click at [585, 205] on link "Company Logos" at bounding box center [592, 207] width 80 height 20
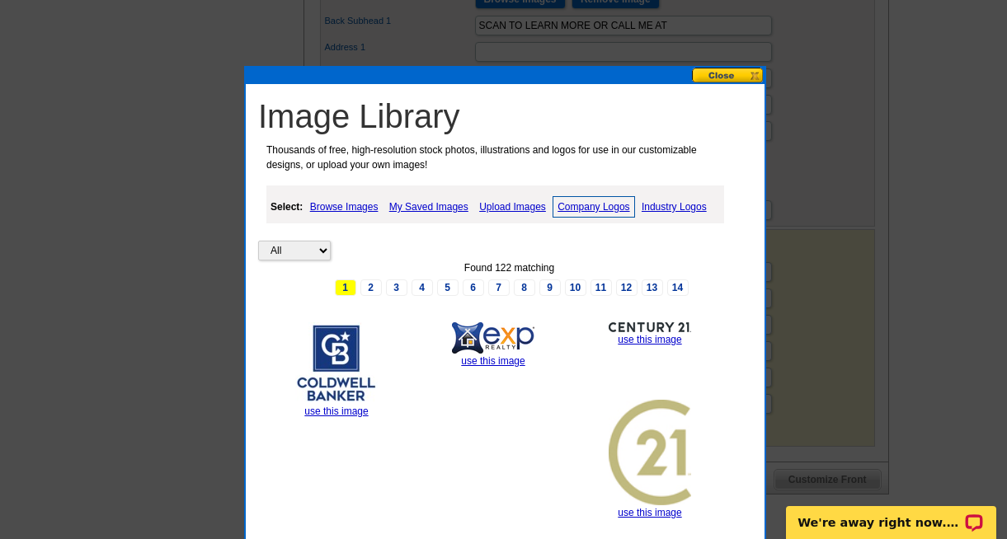
click at [494, 208] on link "Upload Images" at bounding box center [512, 207] width 75 height 20
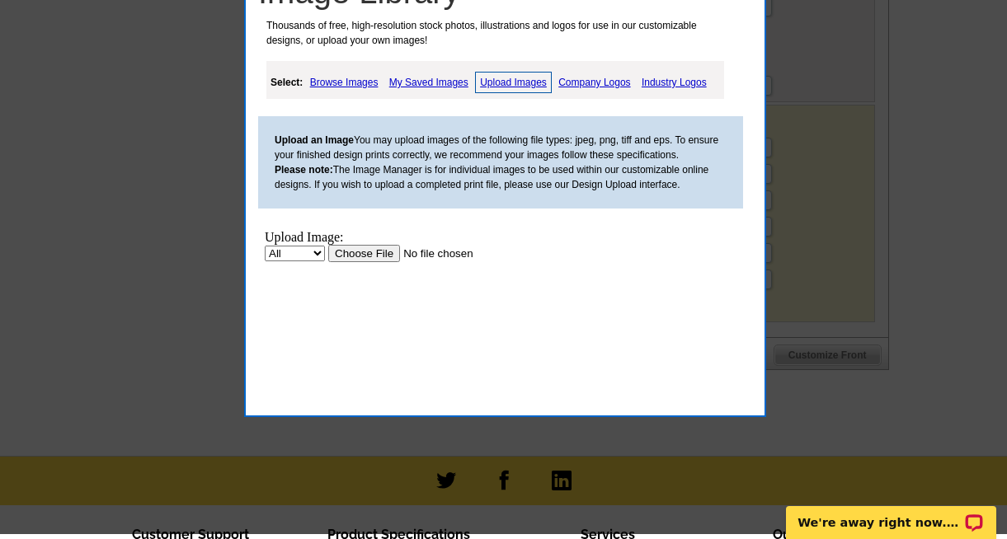
scroll to position [926, 0]
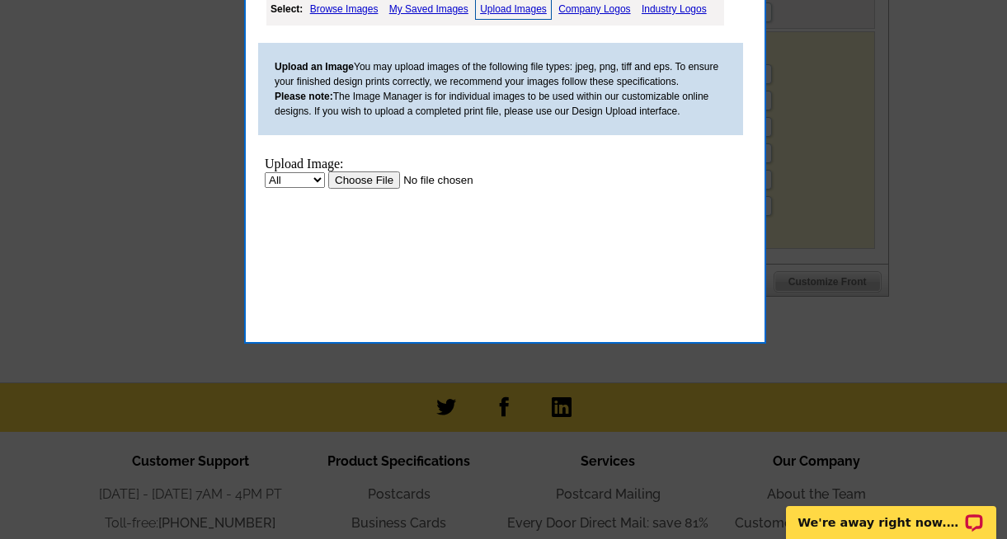
click at [376, 179] on input "file" at bounding box center [432, 179] width 209 height 17
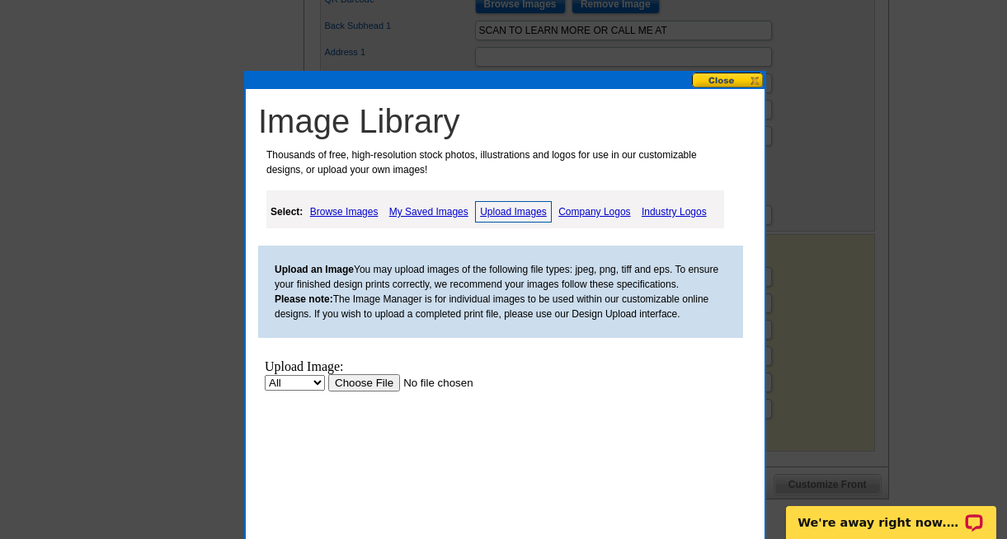
scroll to position [725, 0]
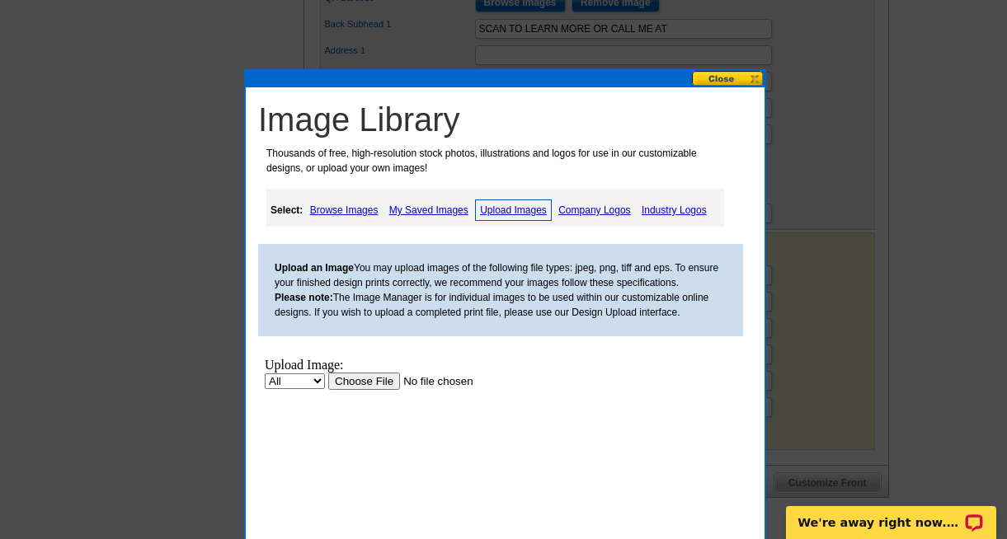
click at [720, 76] on button at bounding box center [728, 79] width 73 height 16
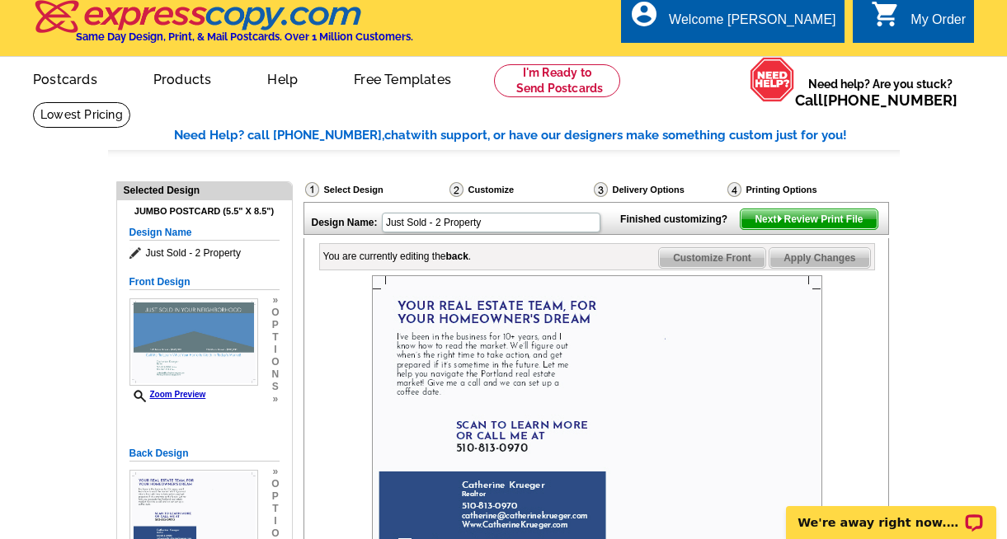
scroll to position [0, 0]
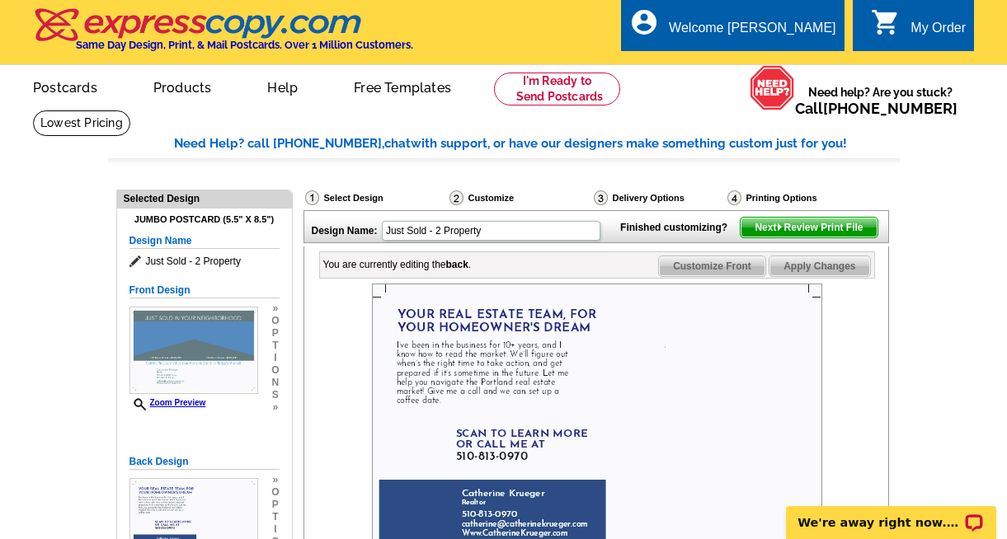
click at [660, 116] on ul "picture_in_picture Postcards store_mall_directory Products keyboard_arrow_down …" at bounding box center [353, 100] width 693 height 71
